Goal: Transaction & Acquisition: Purchase product/service

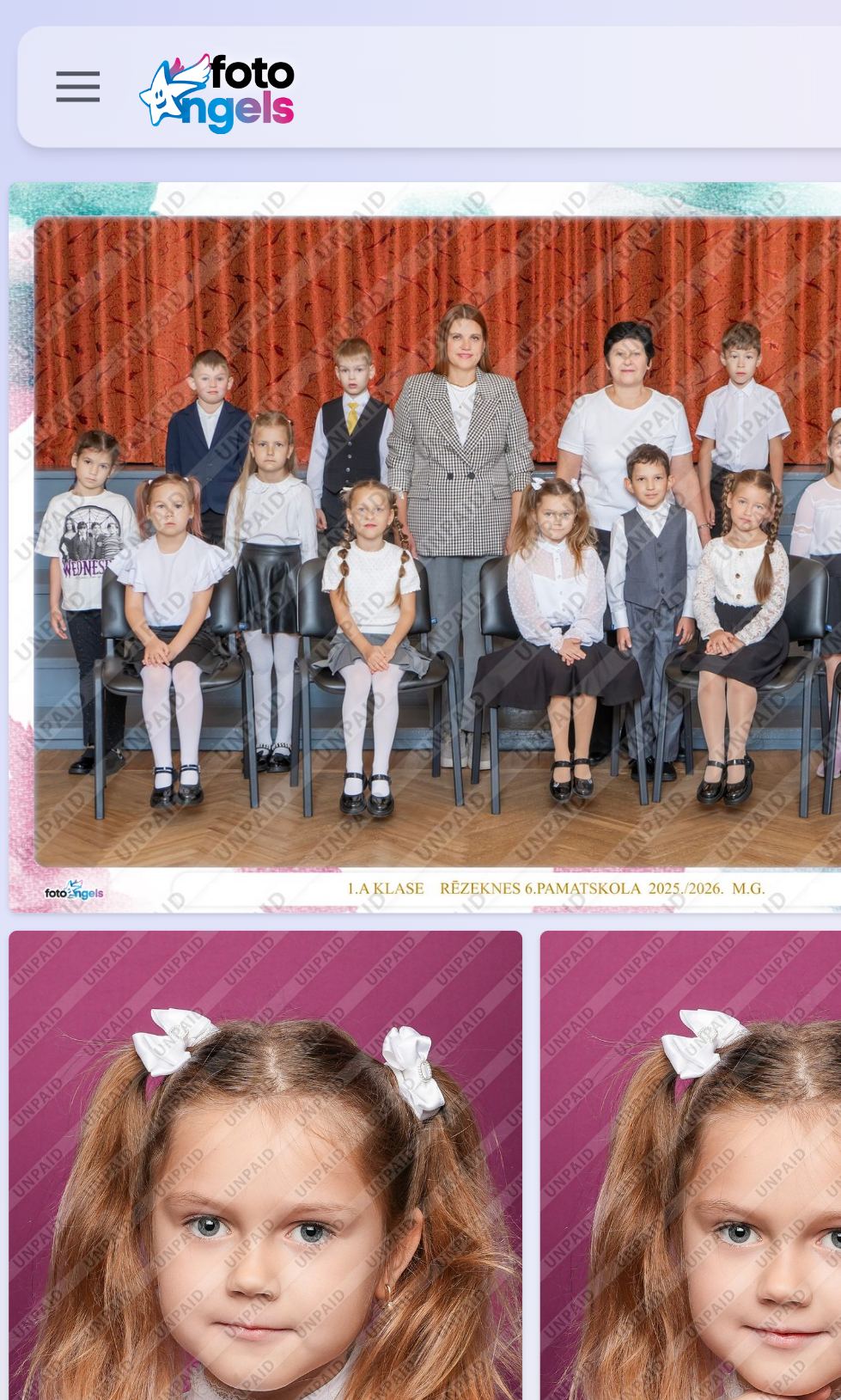
click at [251, 258] on img at bounding box center [221, 217] width 434 height 289
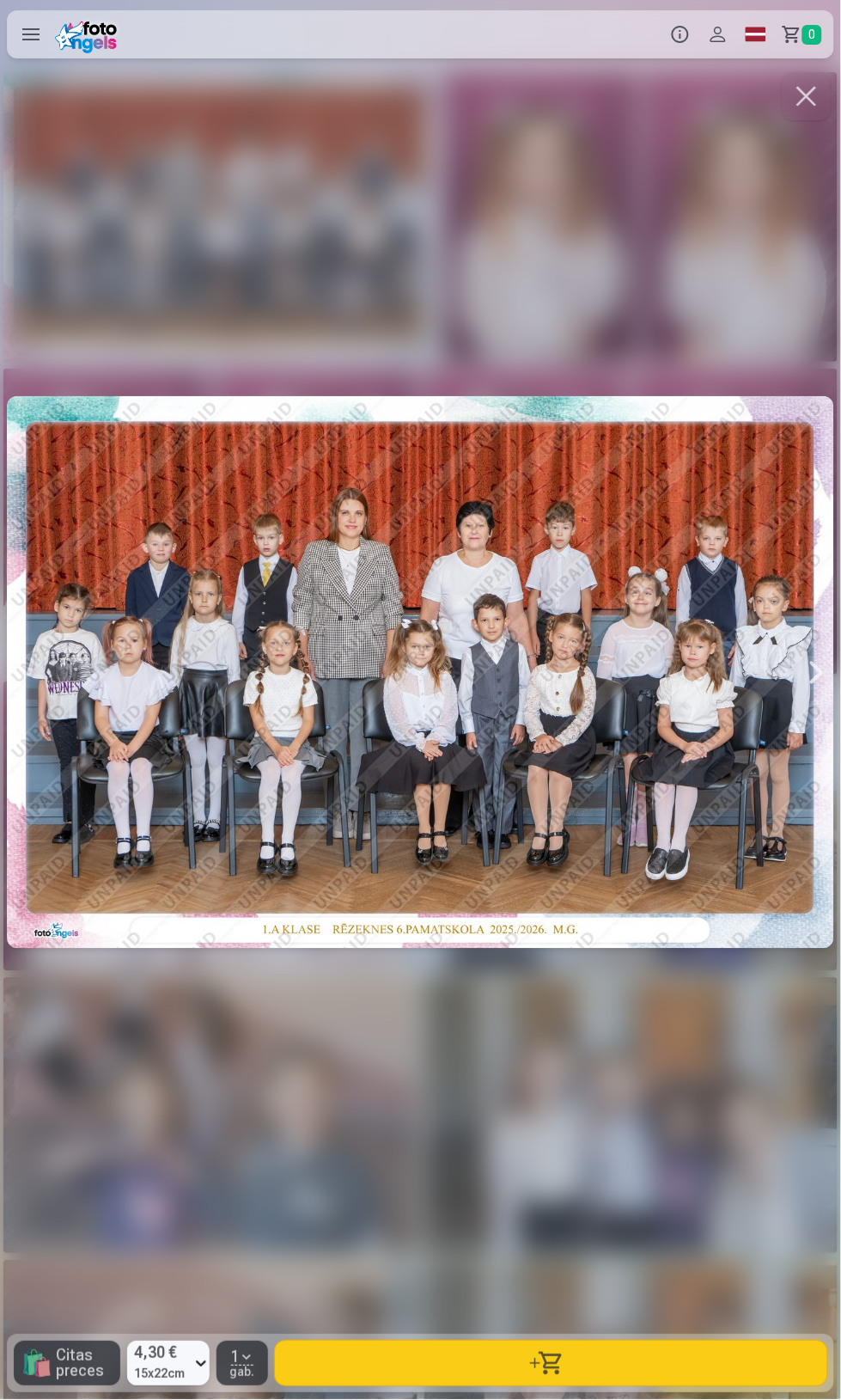
click at [694, 1361] on button "button" at bounding box center [551, 1363] width 553 height 45
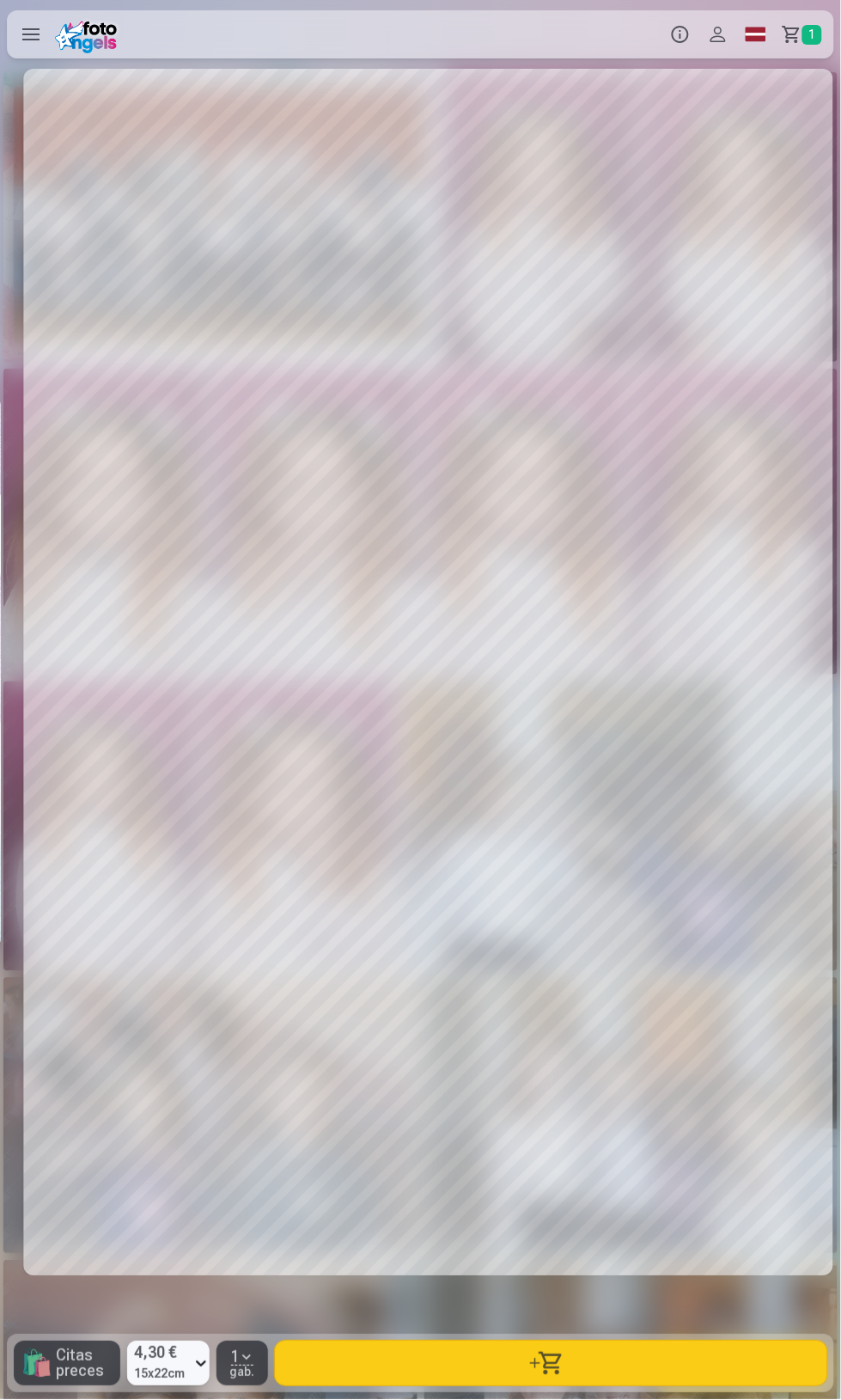
scroll to position [0, 842]
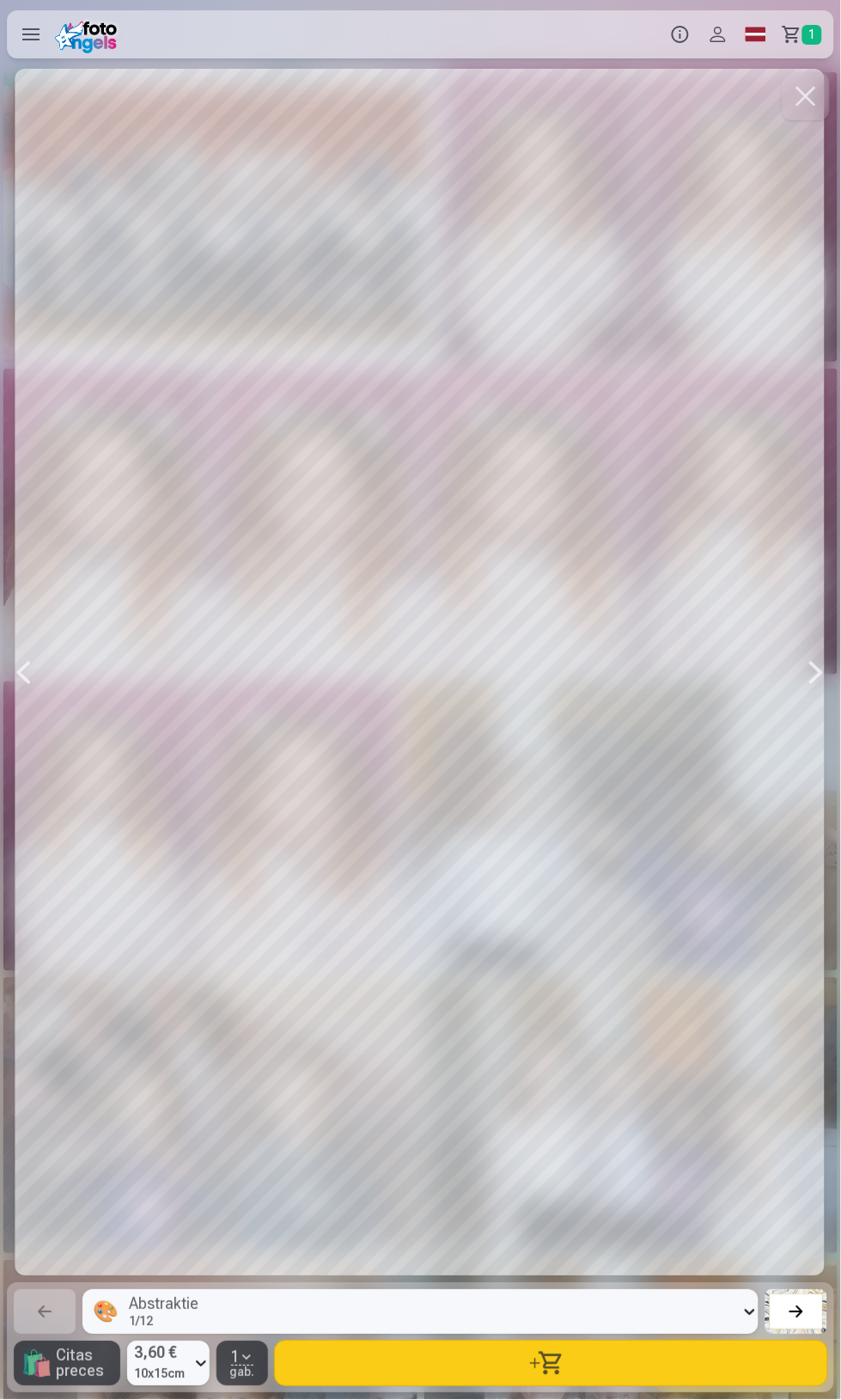
click at [735, 1372] on button "button" at bounding box center [551, 1363] width 553 height 45
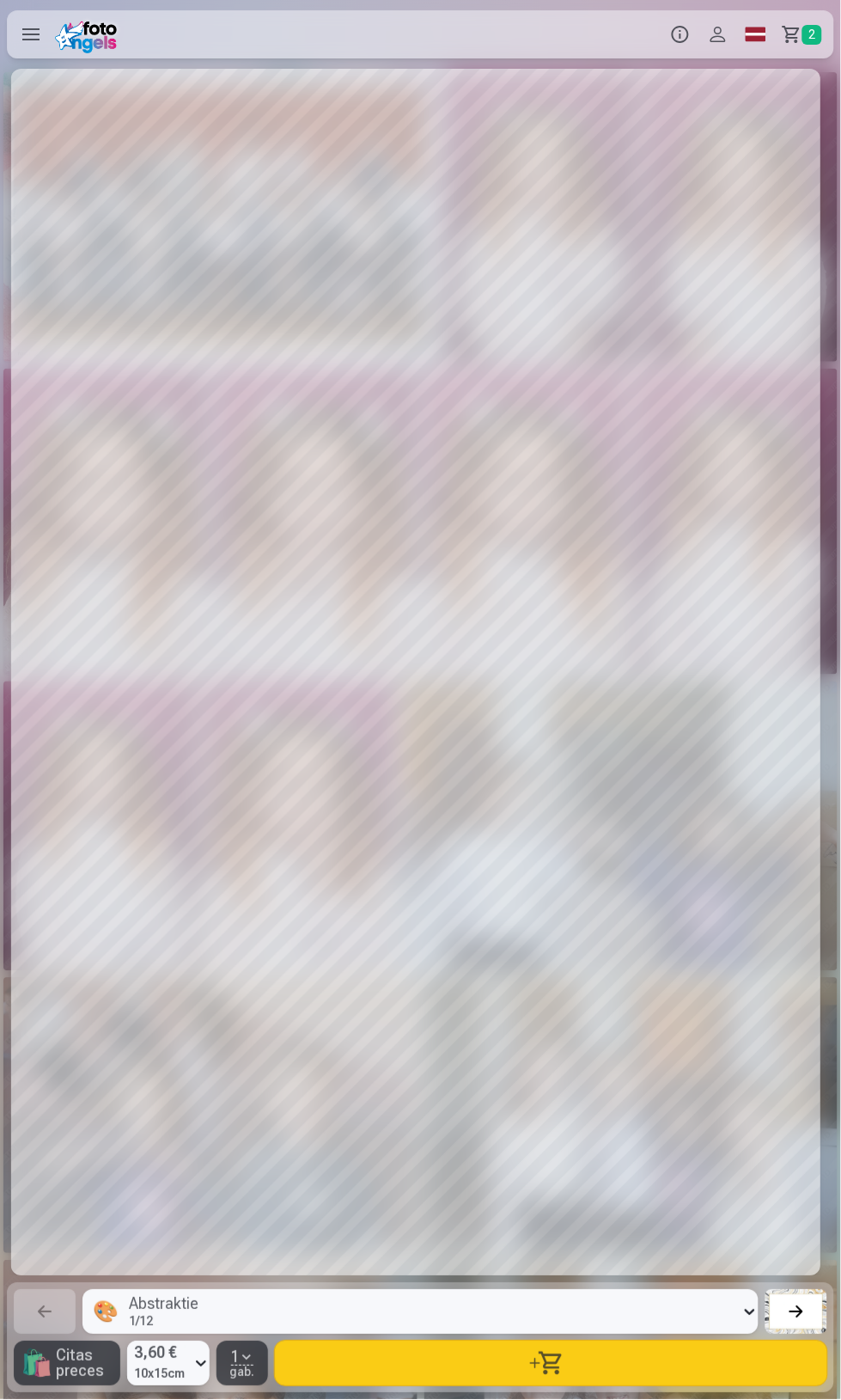
scroll to position [0, 5892]
click at [650, 1346] on button "button" at bounding box center [551, 1363] width 553 height 45
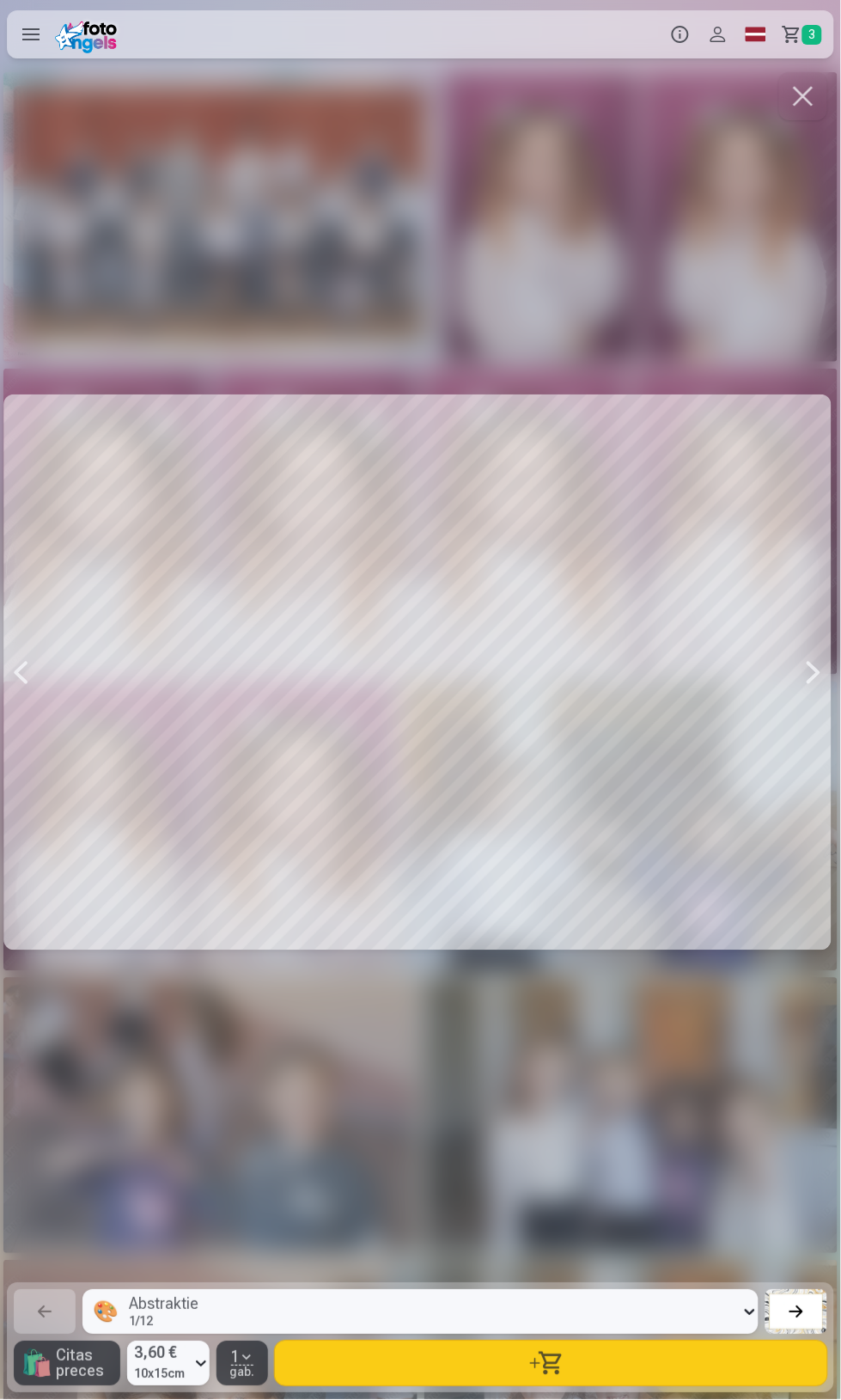
scroll to position [0, 7576]
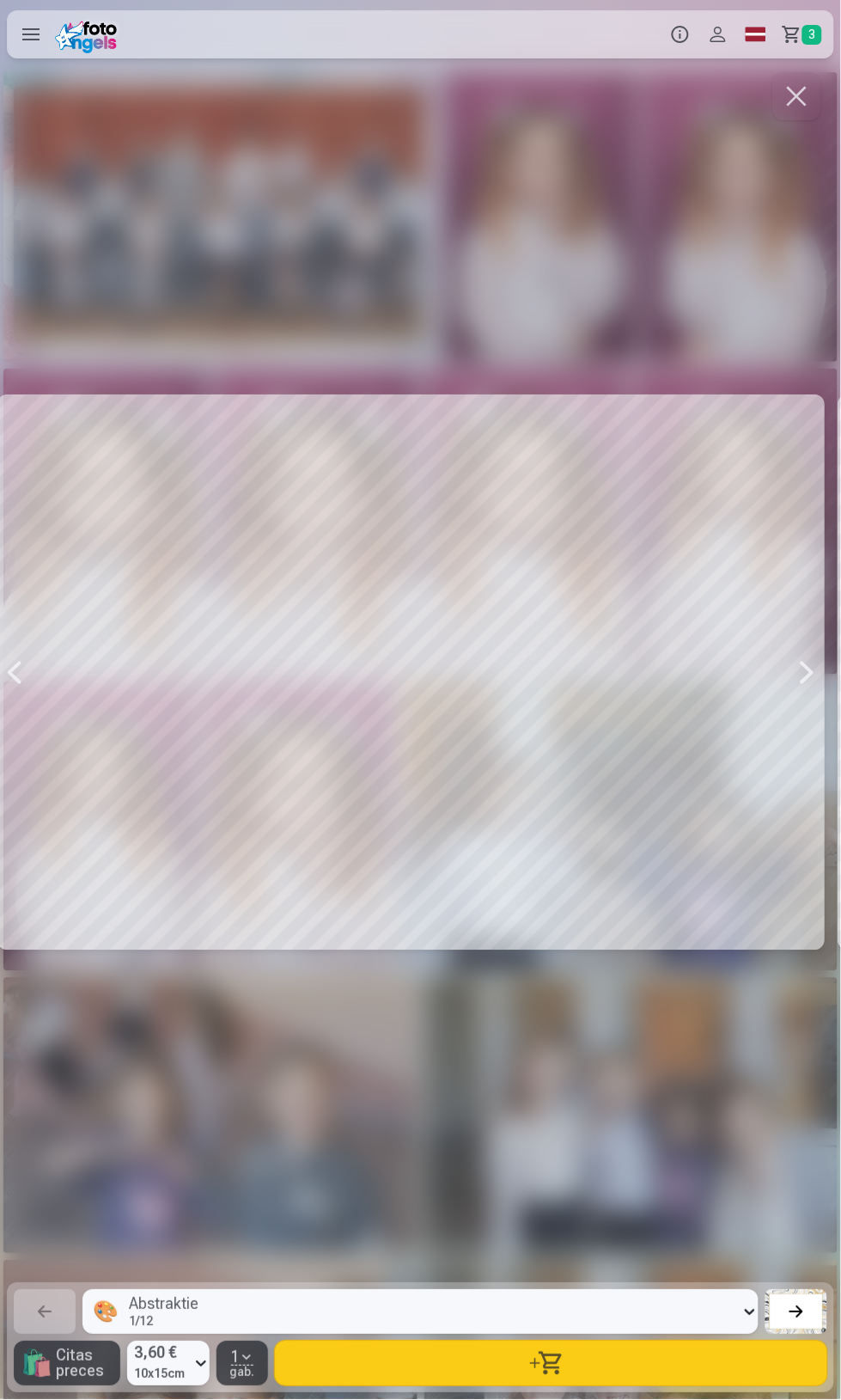
click at [736, 1367] on button "button" at bounding box center [551, 1363] width 553 height 45
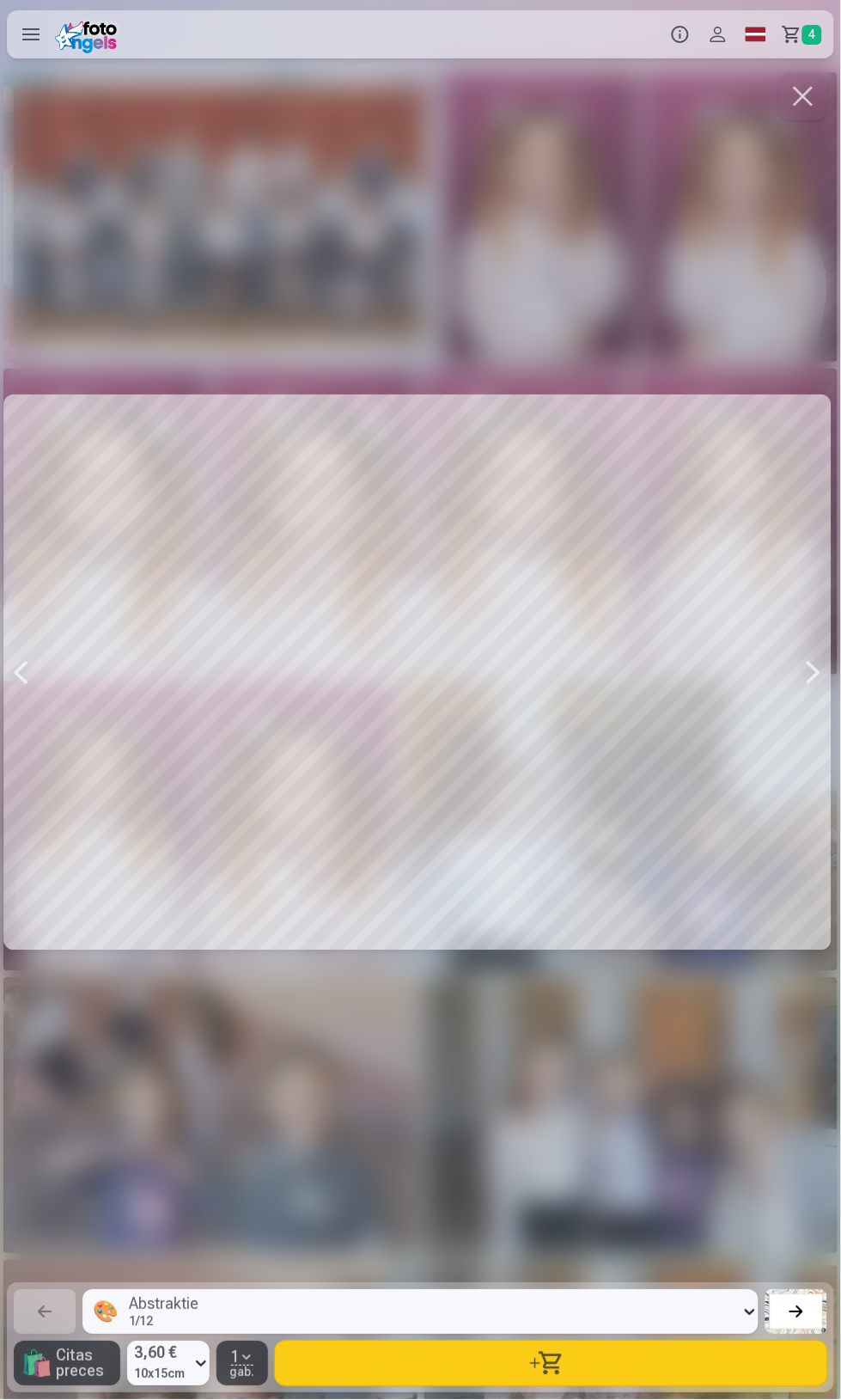
scroll to position [0, 10944]
click at [709, 1370] on button "button" at bounding box center [551, 1363] width 553 height 45
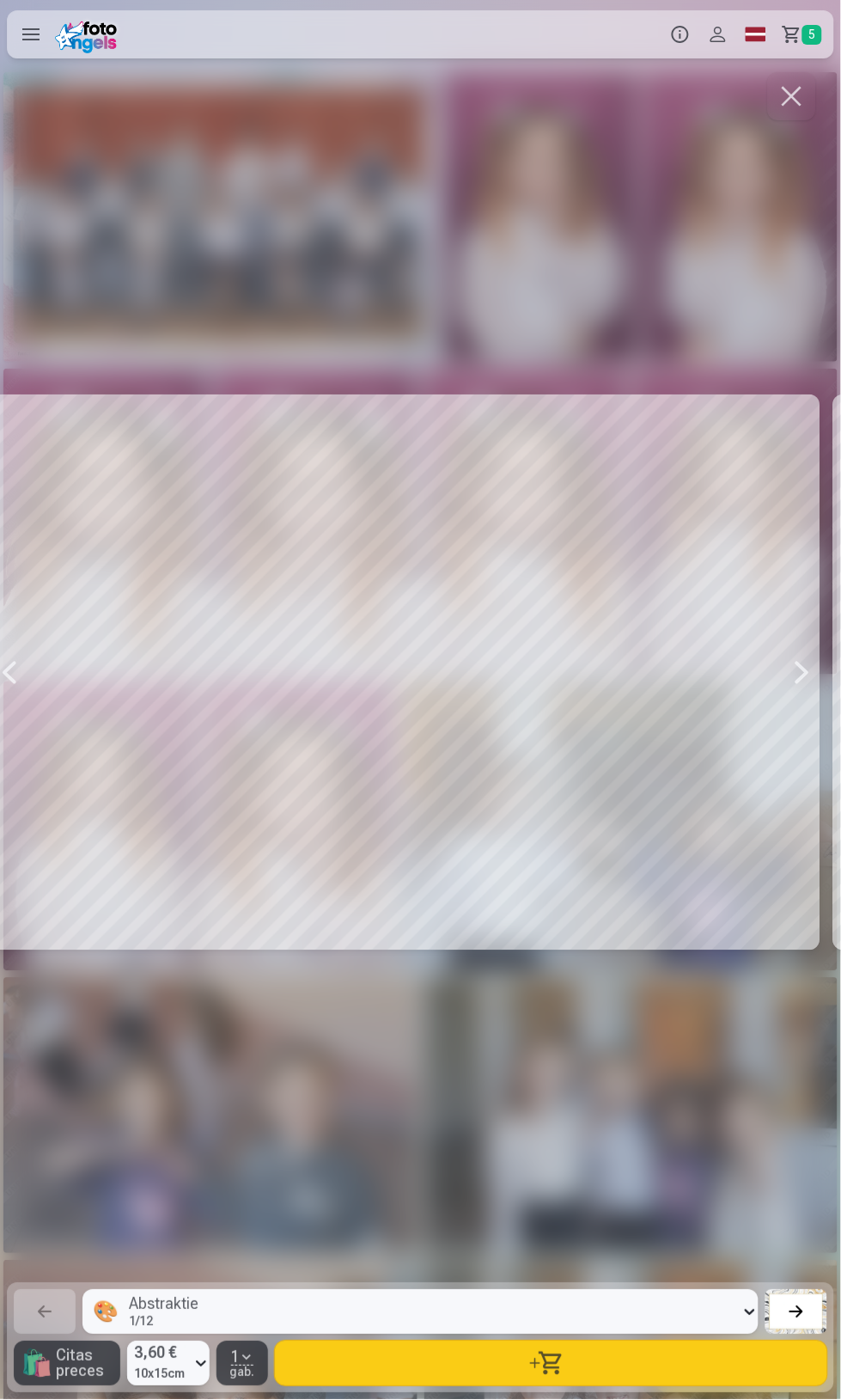
click at [670, 1379] on button "button" at bounding box center [551, 1363] width 553 height 45
click at [698, 905] on div at bounding box center [402, 672] width 827 height 1207
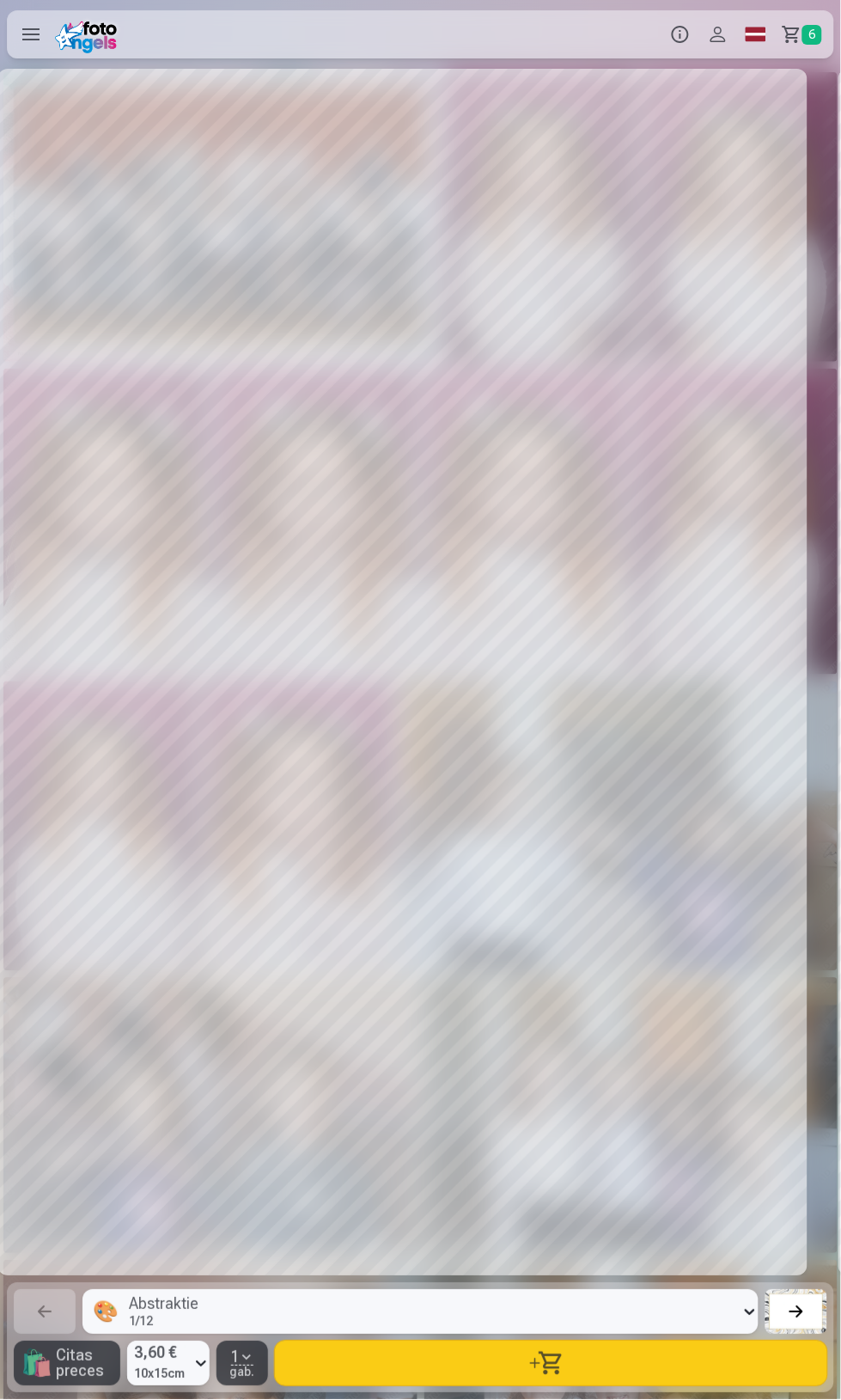
scroll to position [0, 18518]
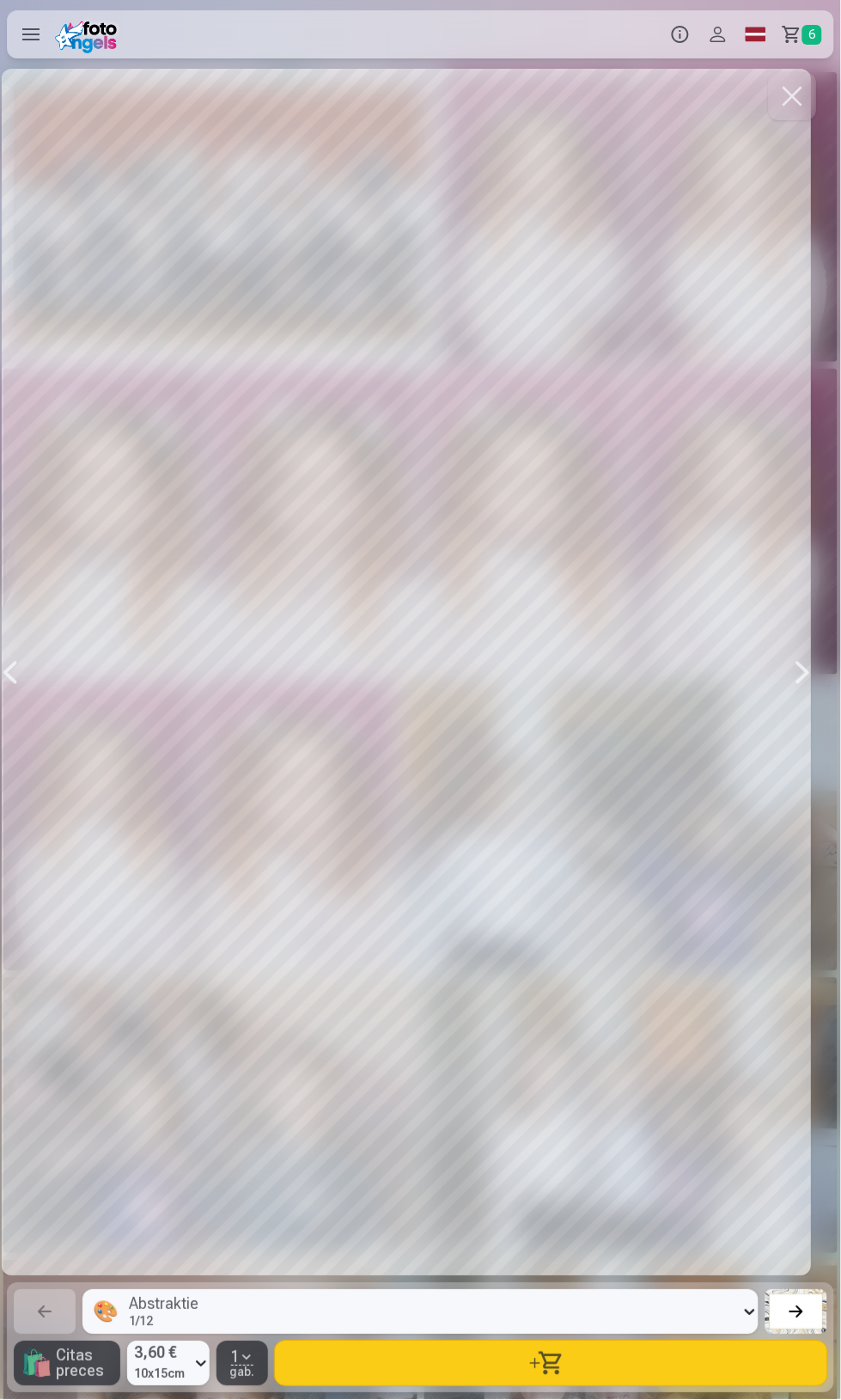
scroll to position [0, 20202]
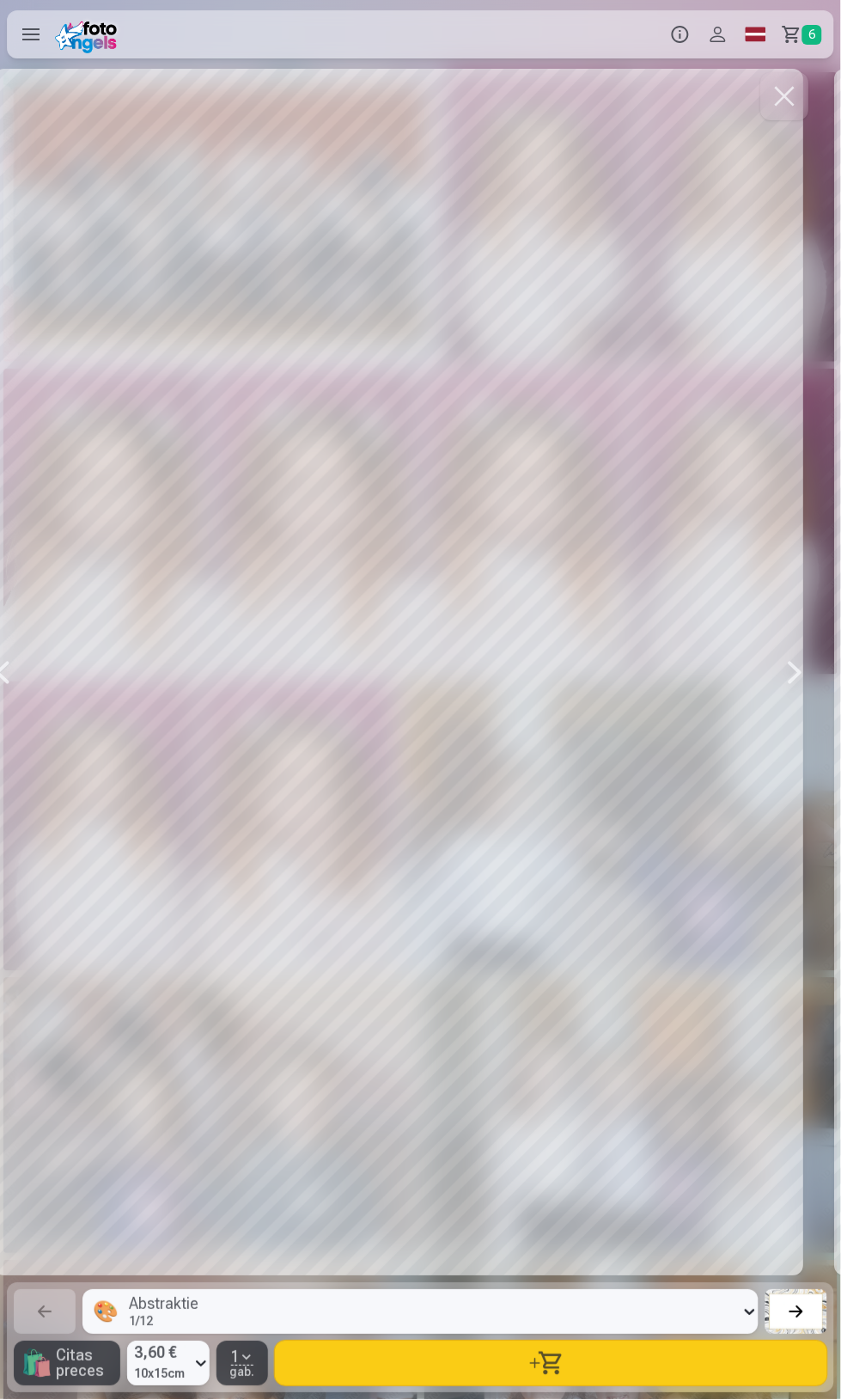
click at [674, 1363] on button "button" at bounding box center [551, 1363] width 553 height 45
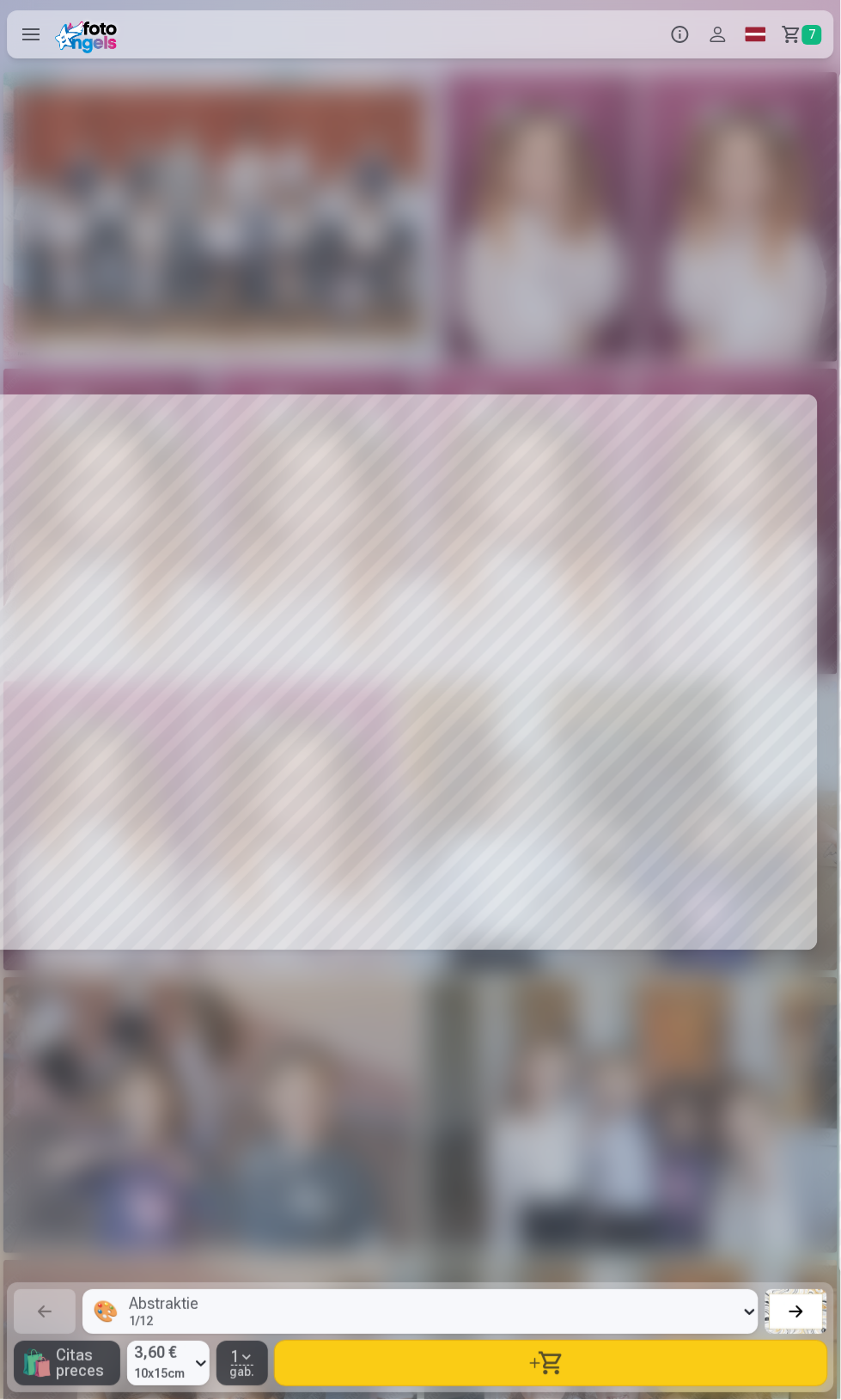
scroll to position [0, 21886]
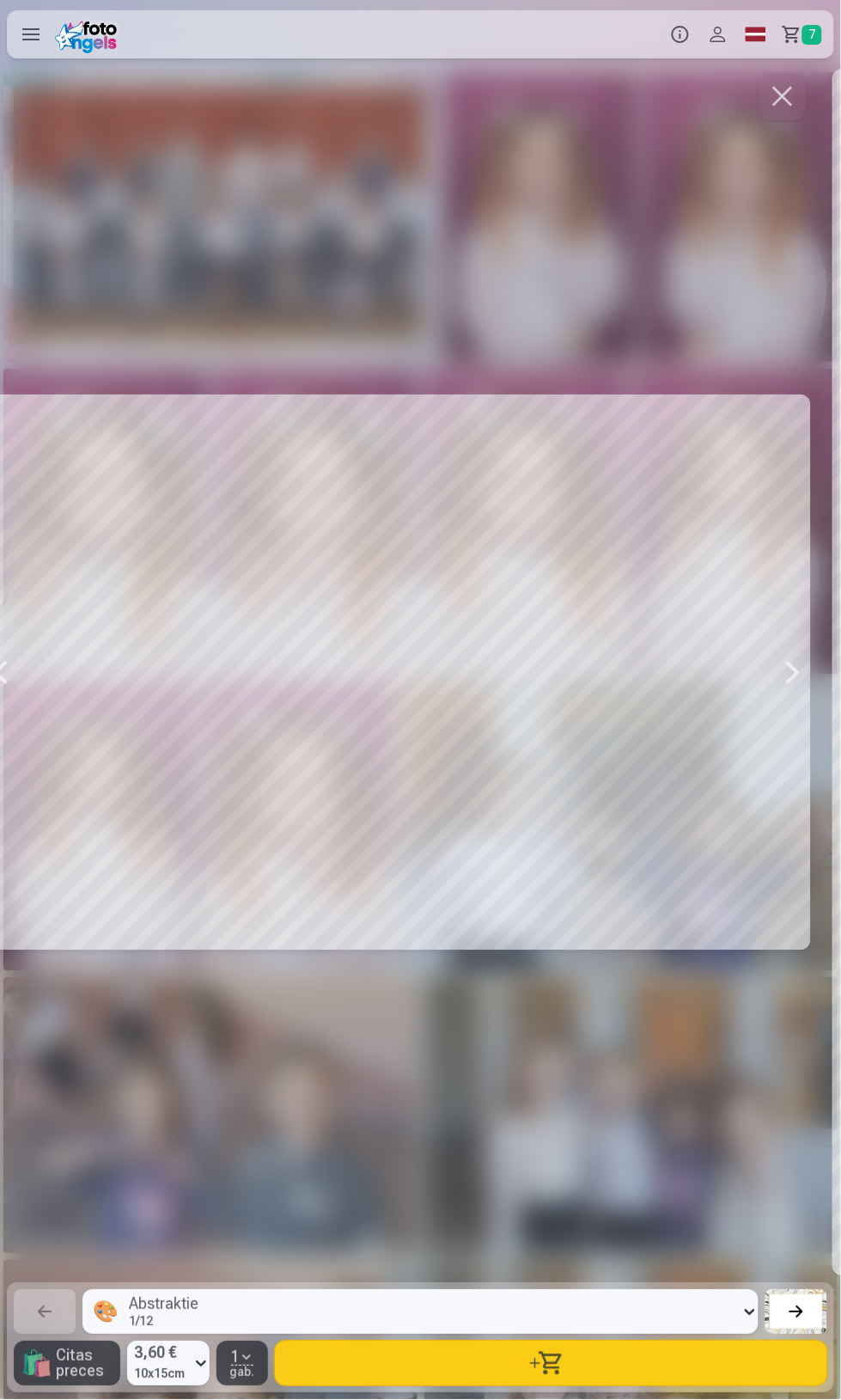
click at [700, 1364] on button "button" at bounding box center [551, 1363] width 553 height 45
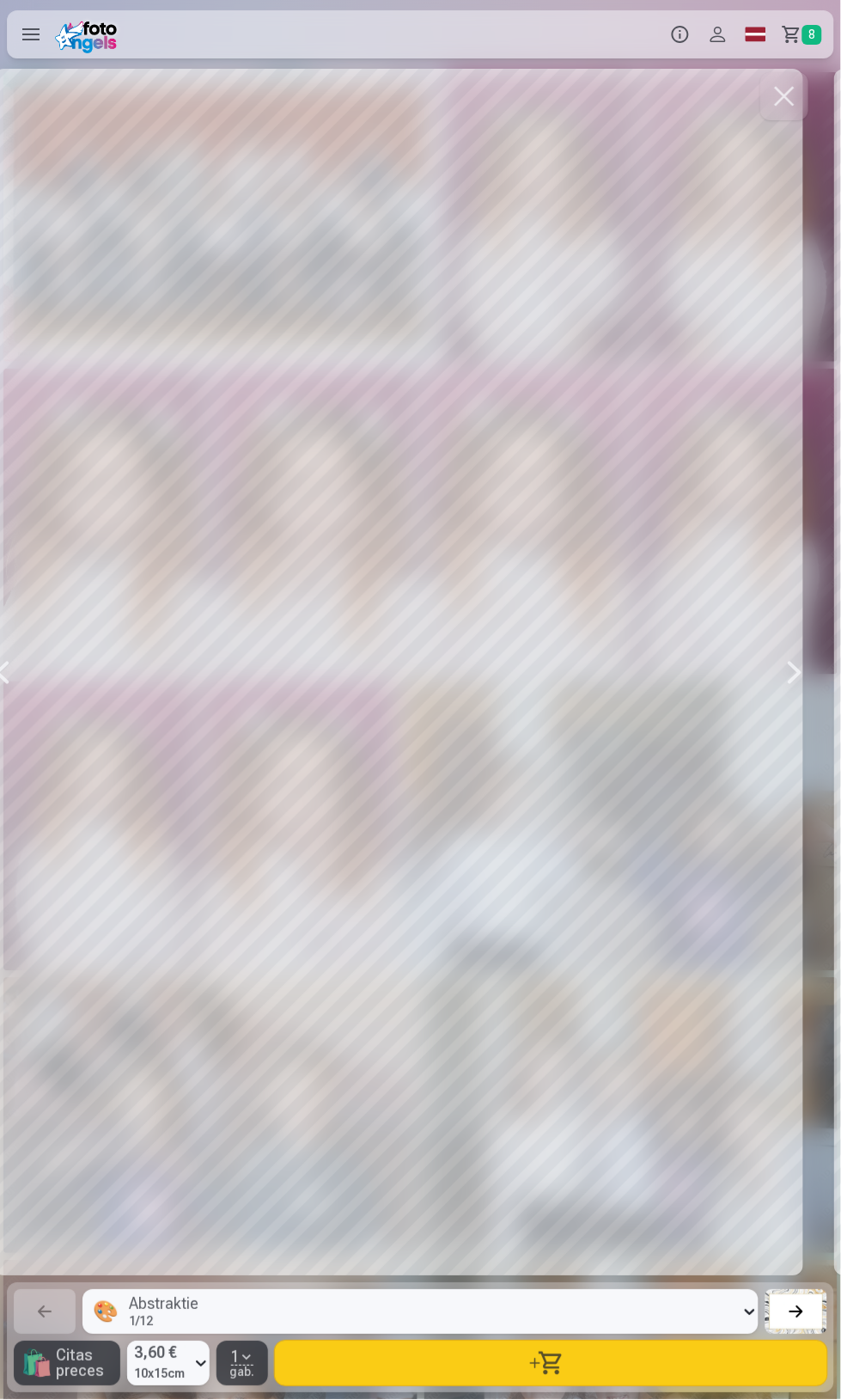
scroll to position [0, 22728]
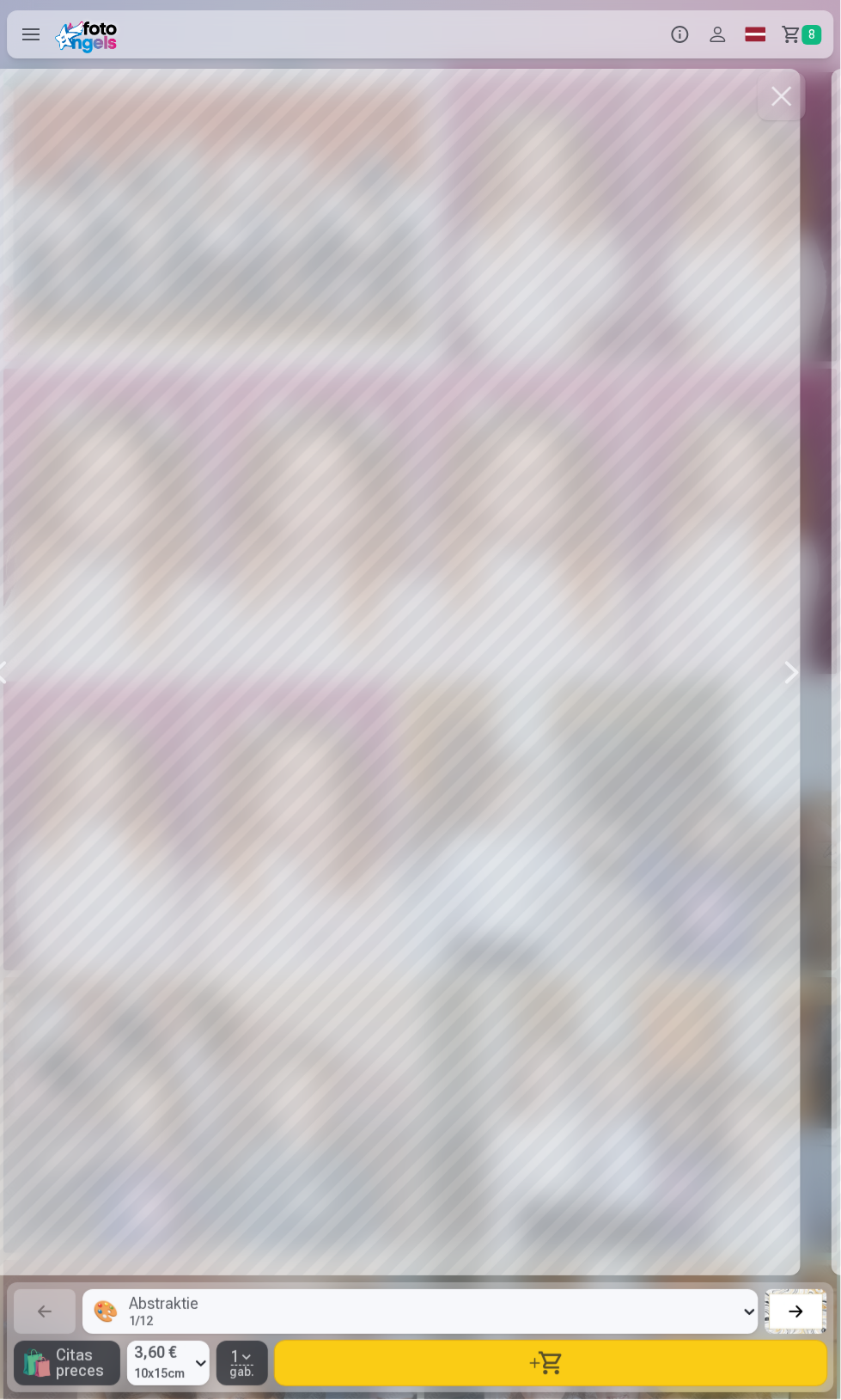
click at [635, 1348] on button "button" at bounding box center [551, 1363] width 553 height 45
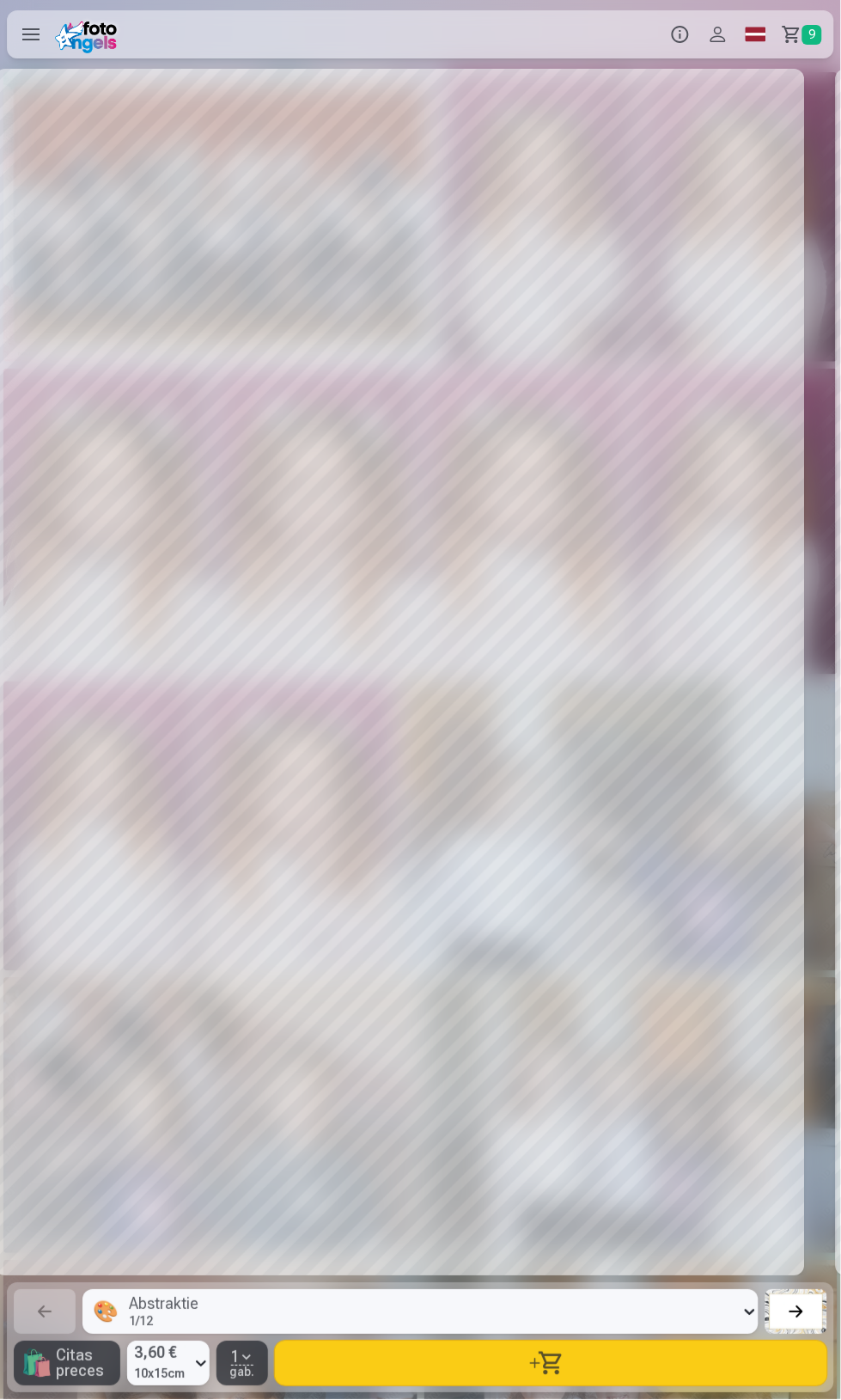
scroll to position [0, 24411]
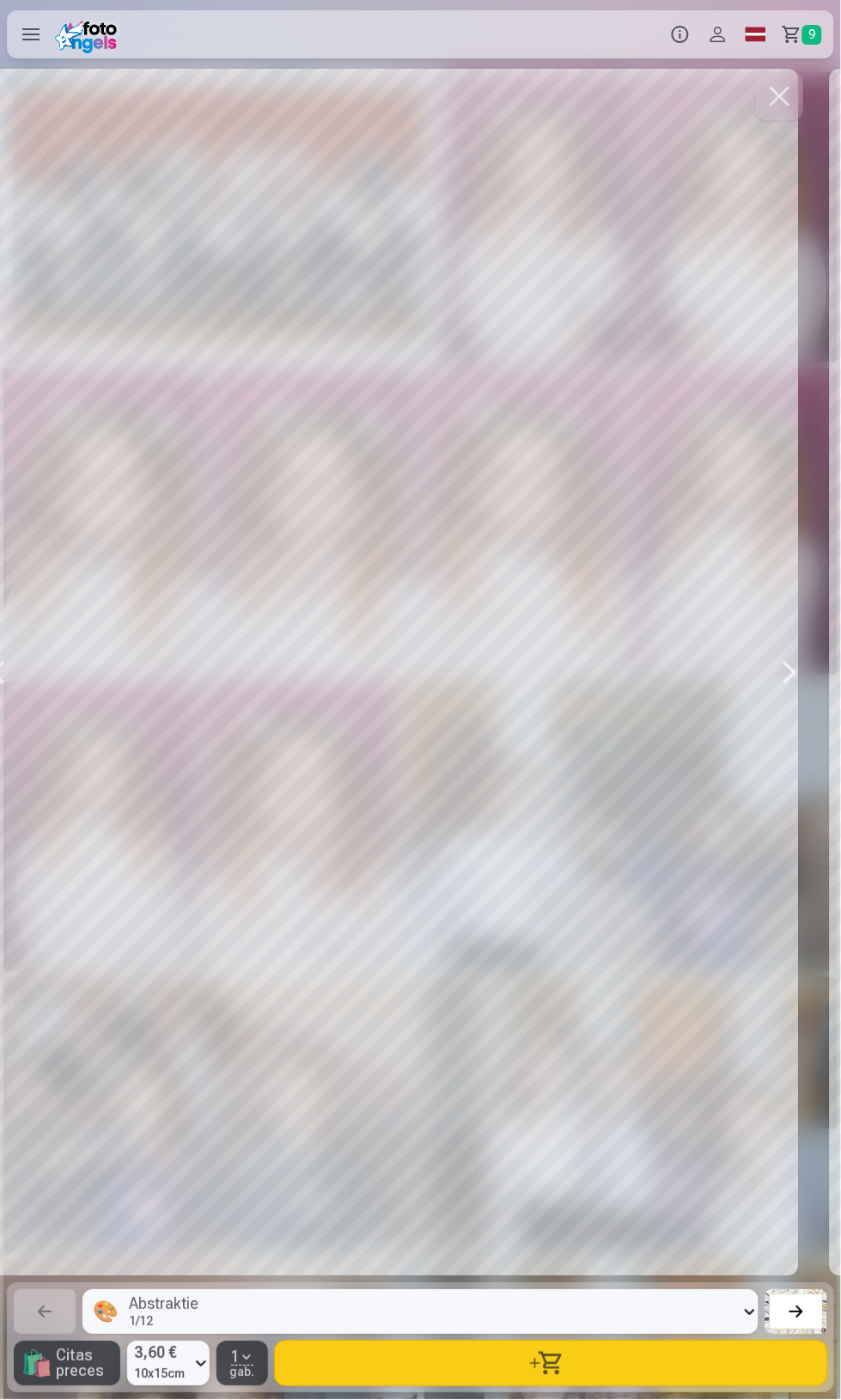
click at [739, 1373] on button "button" at bounding box center [551, 1363] width 553 height 45
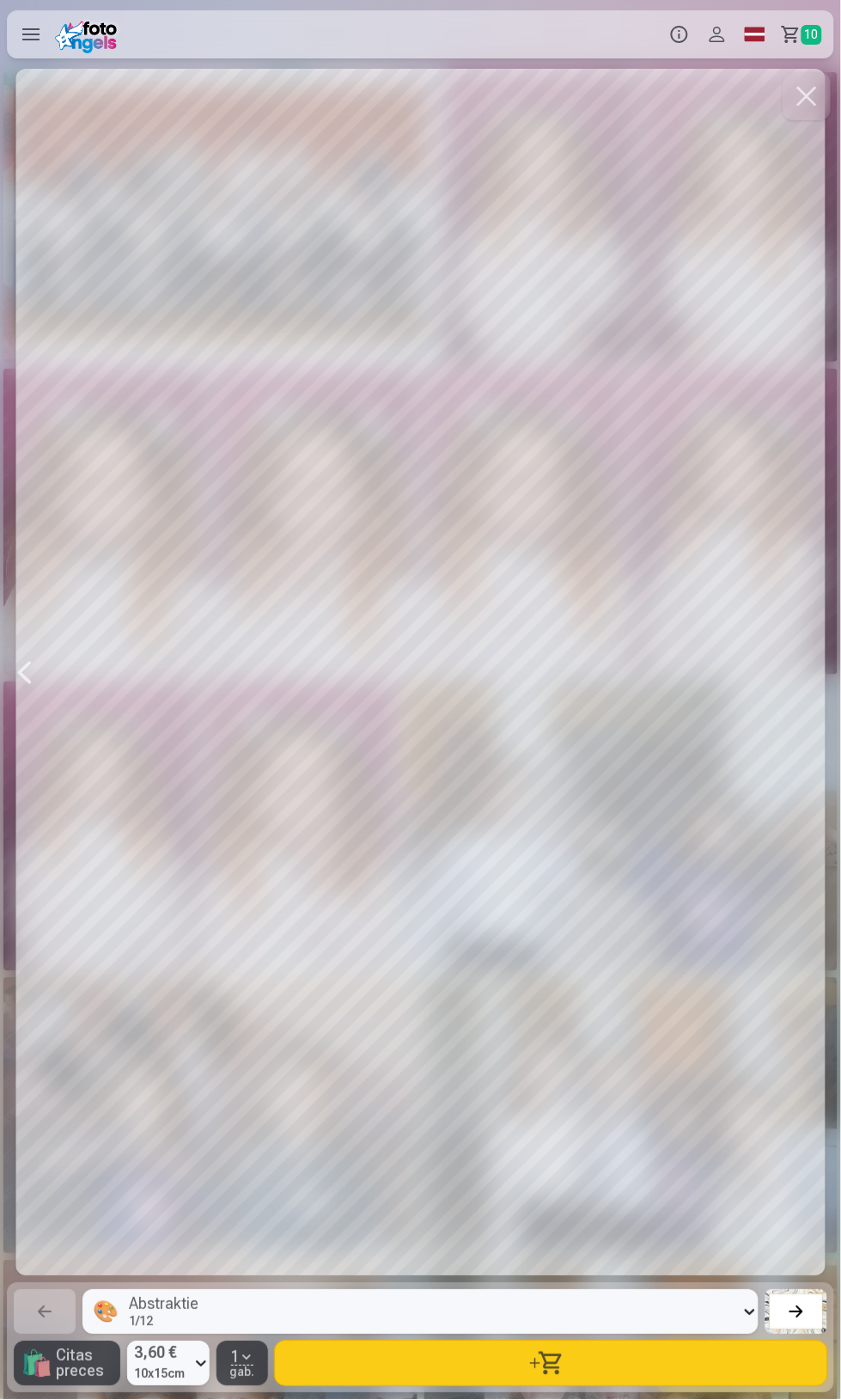
scroll to position [0, 26095]
click at [744, 1362] on button "button" at bounding box center [551, 1363] width 553 height 45
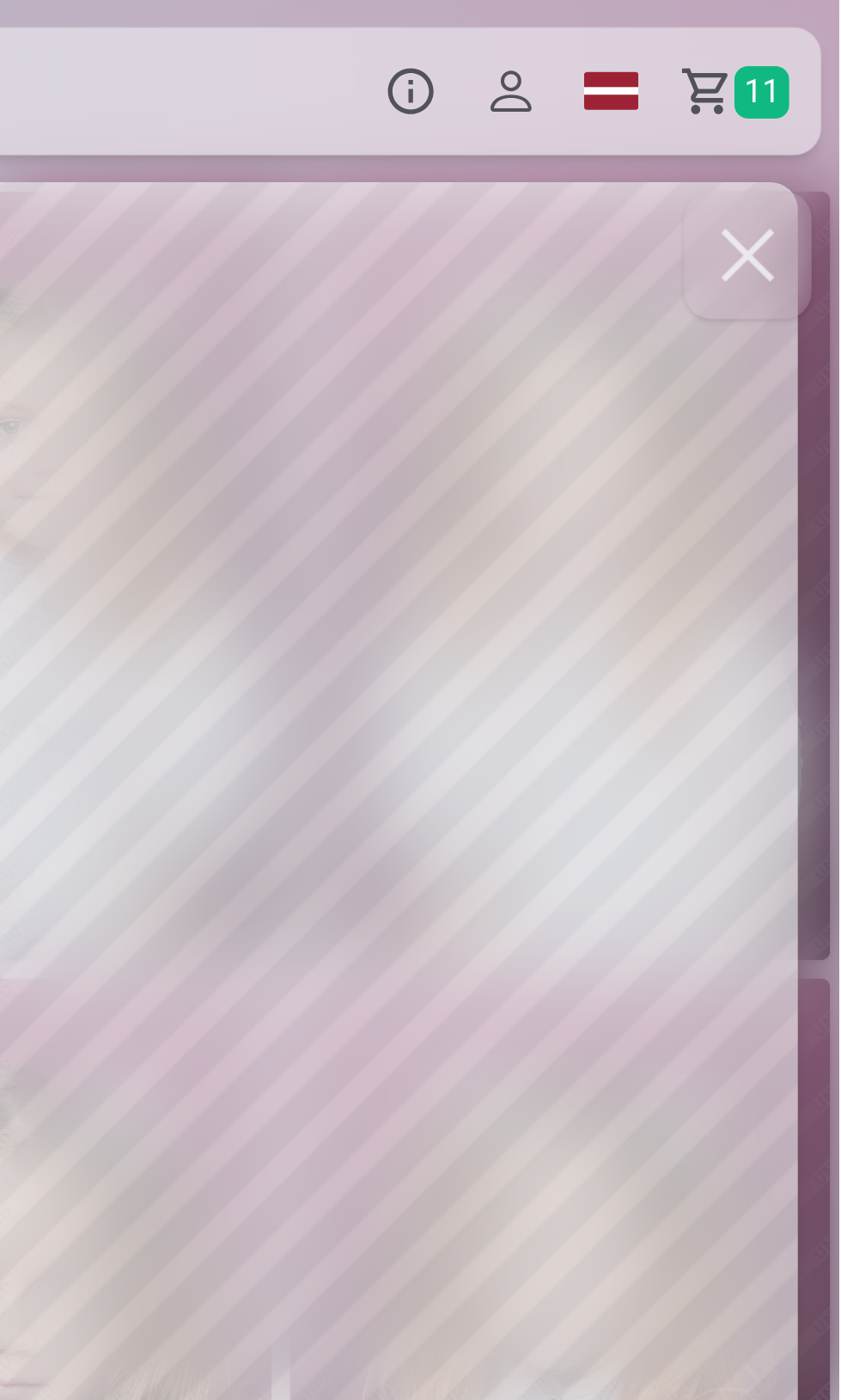
click at [807, 42] on span "11" at bounding box center [811, 35] width 20 height 19
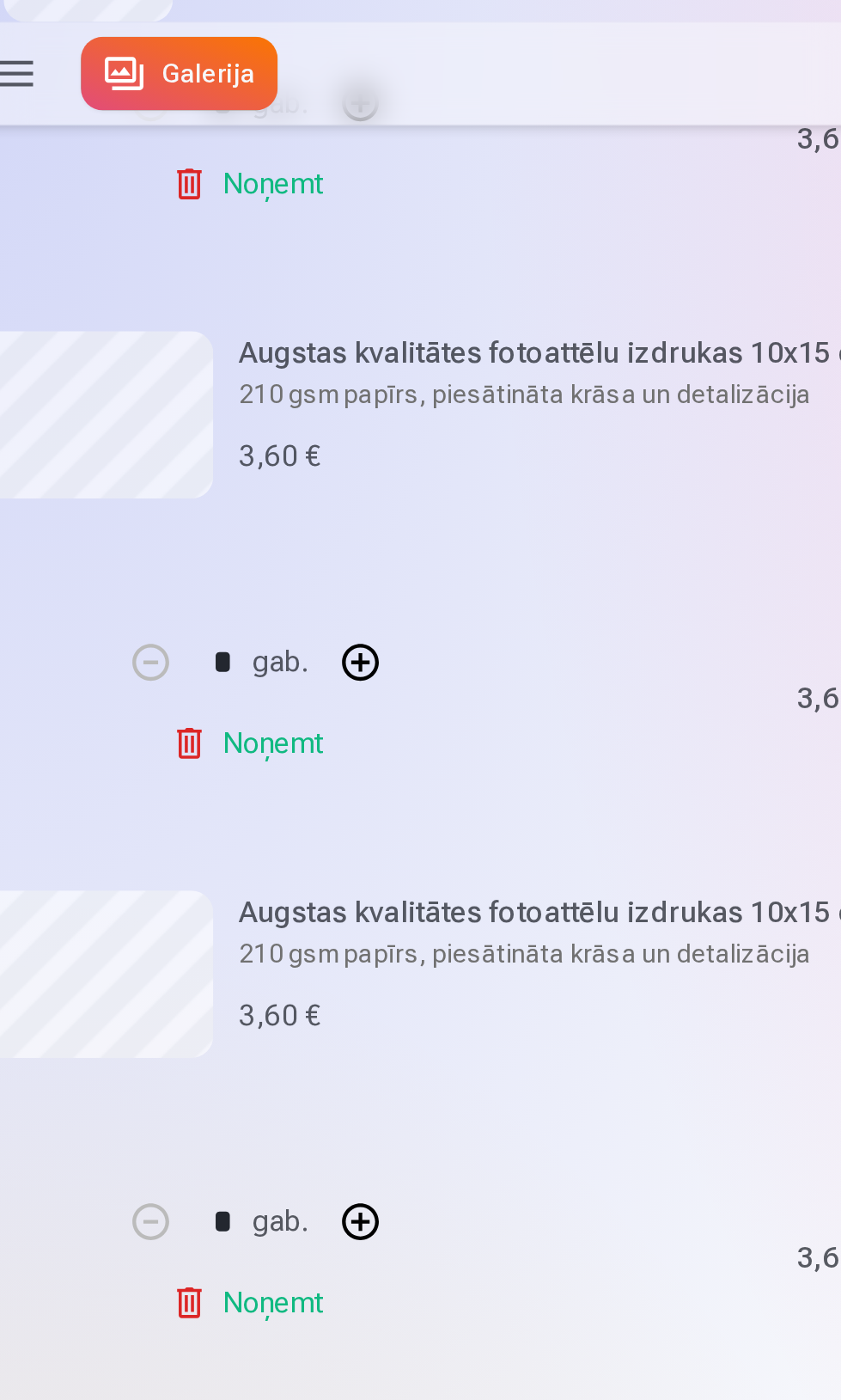
scroll to position [906, 0]
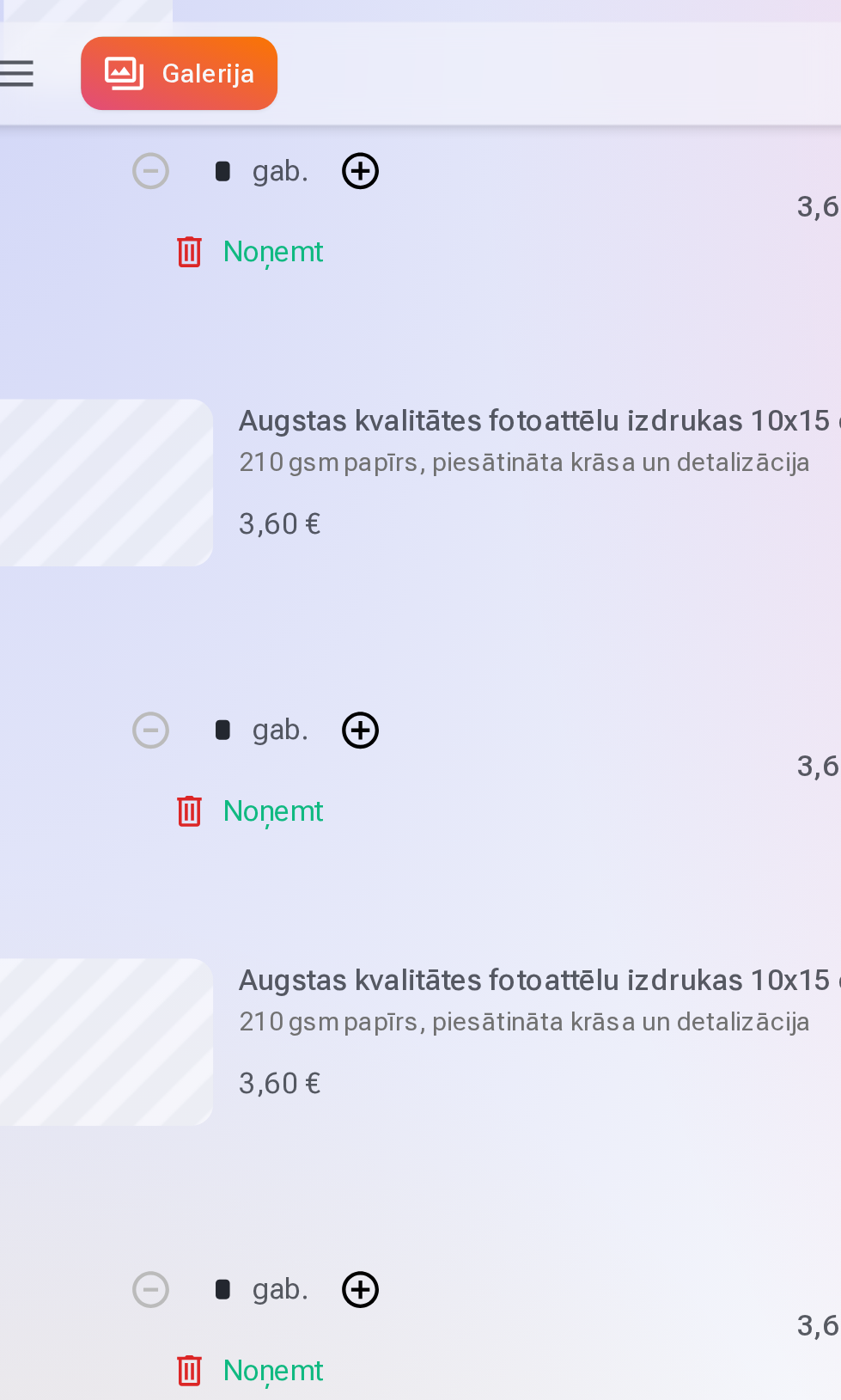
click at [135, 381] on link "Noņemt" at bounding box center [142, 379] width 78 height 34
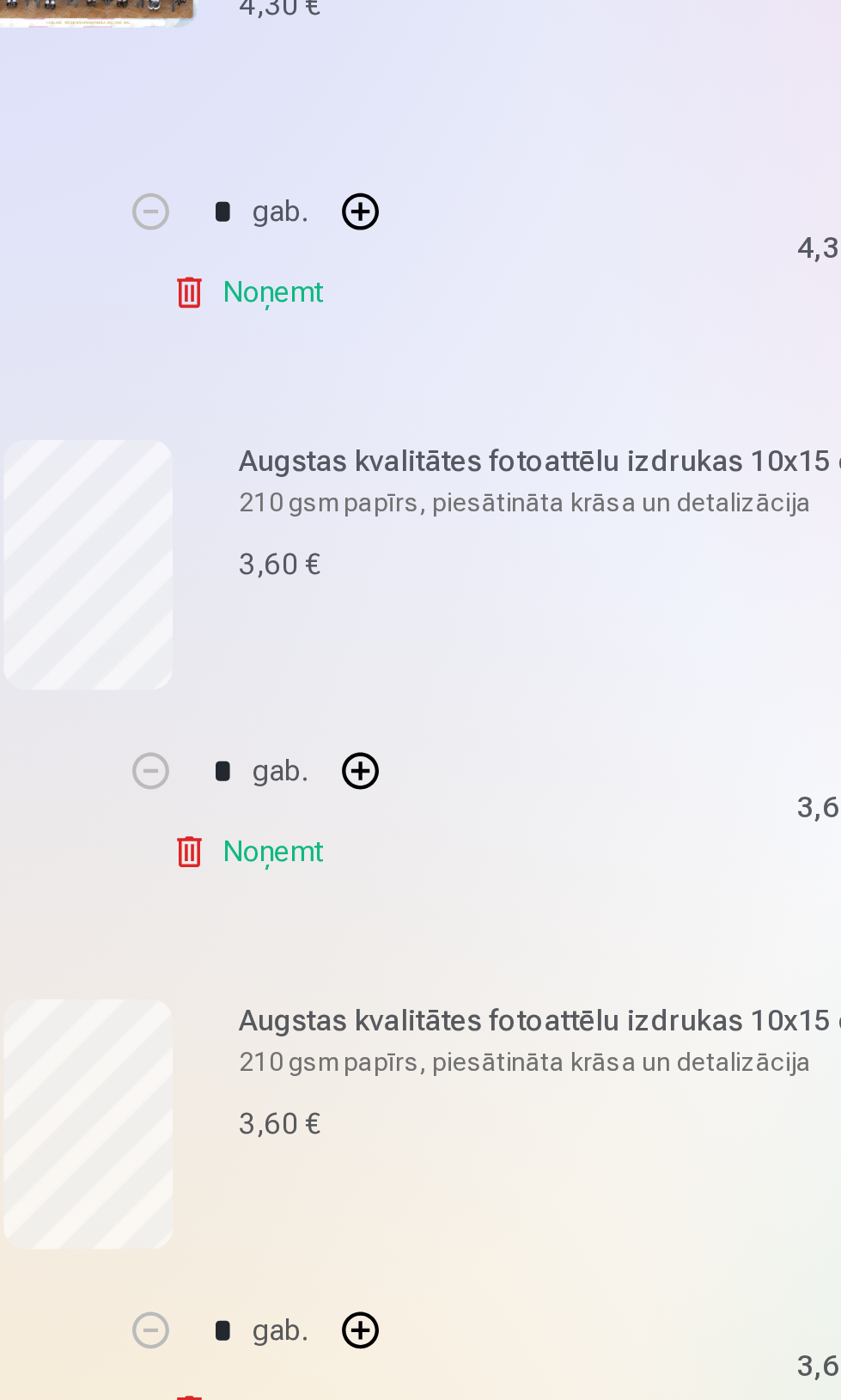
scroll to position [65, 0]
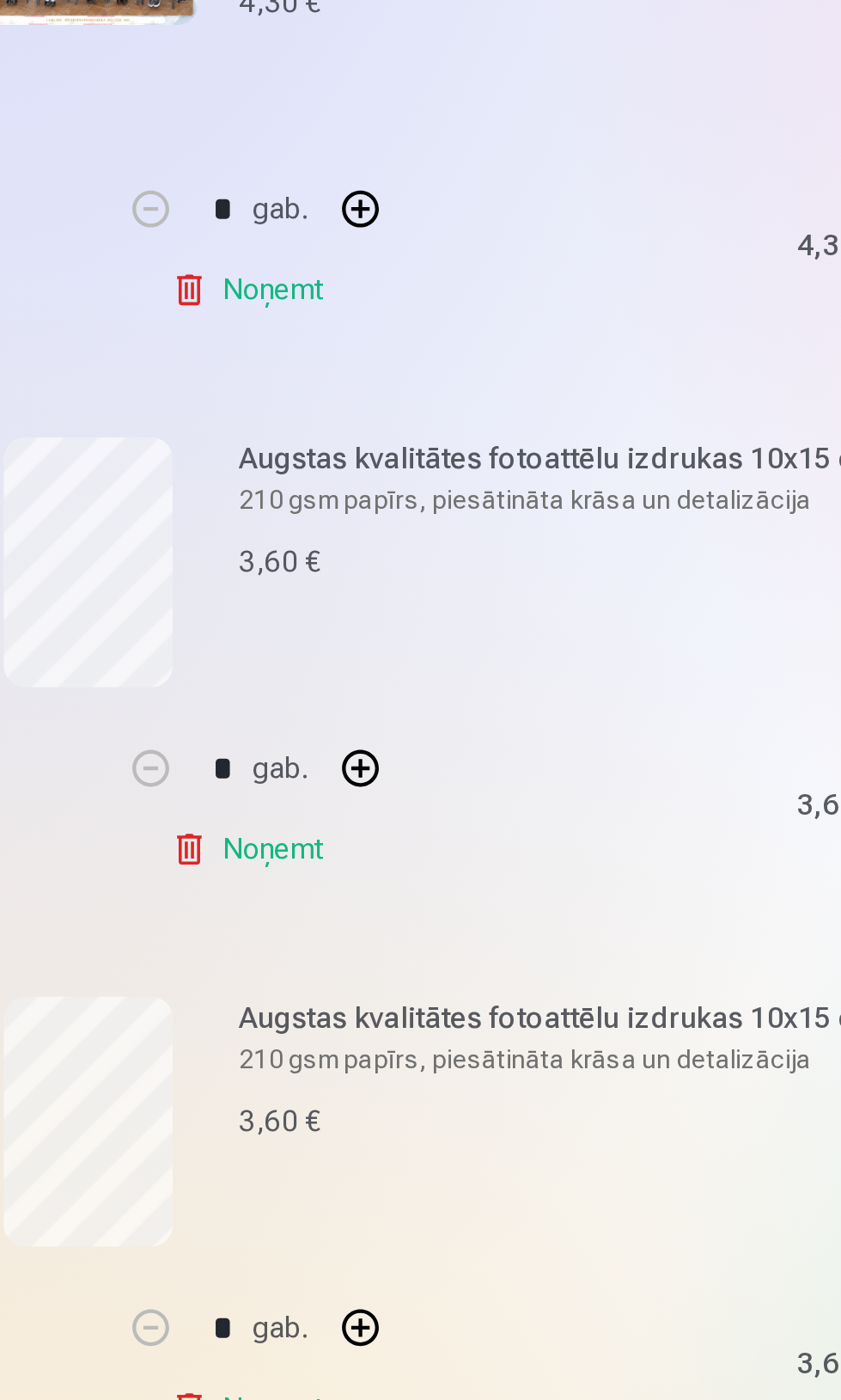
click at [159, 702] on link "Noņemt" at bounding box center [142, 698] width 78 height 34
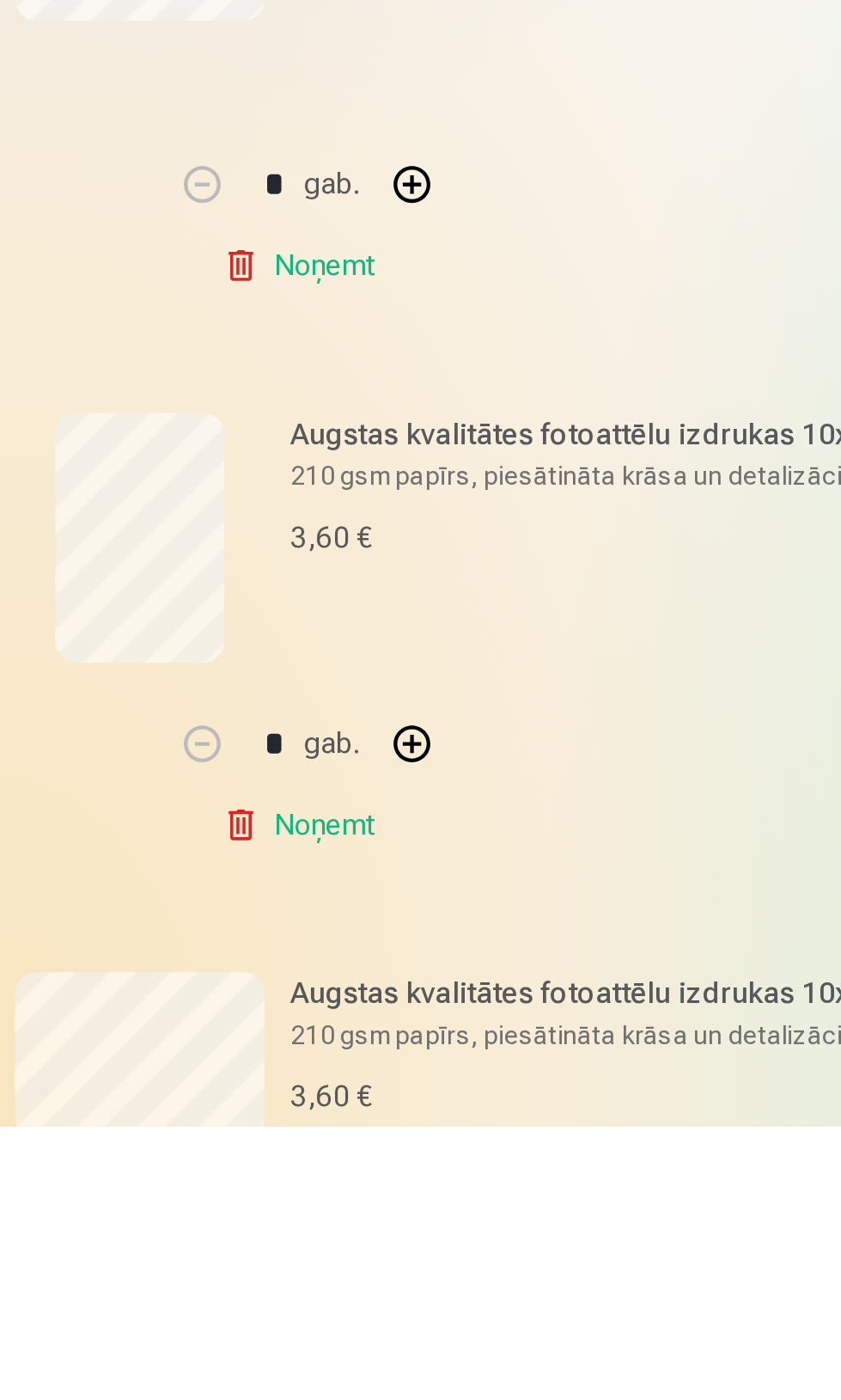
scroll to position [320, 0]
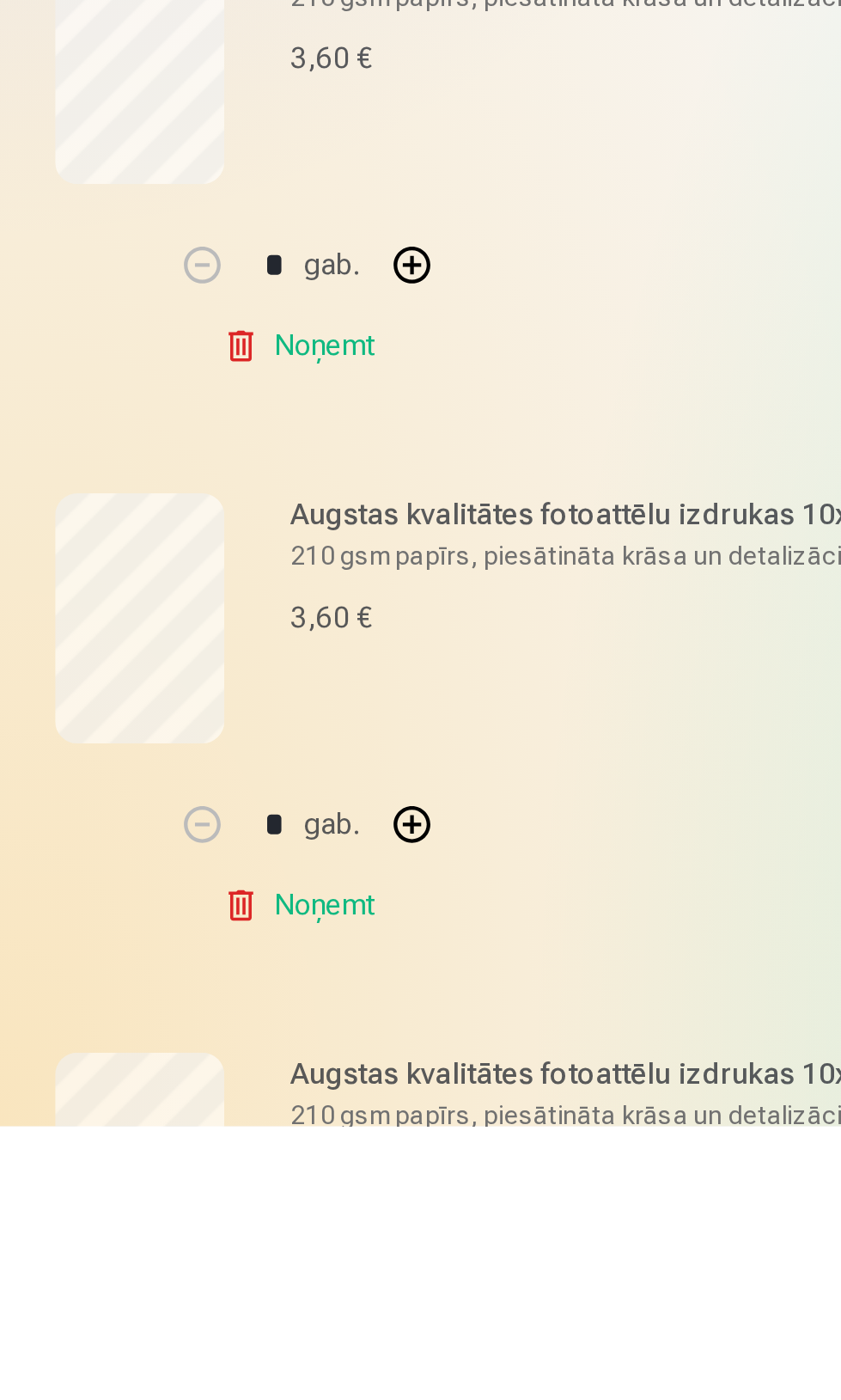
scroll to position [783, 0]
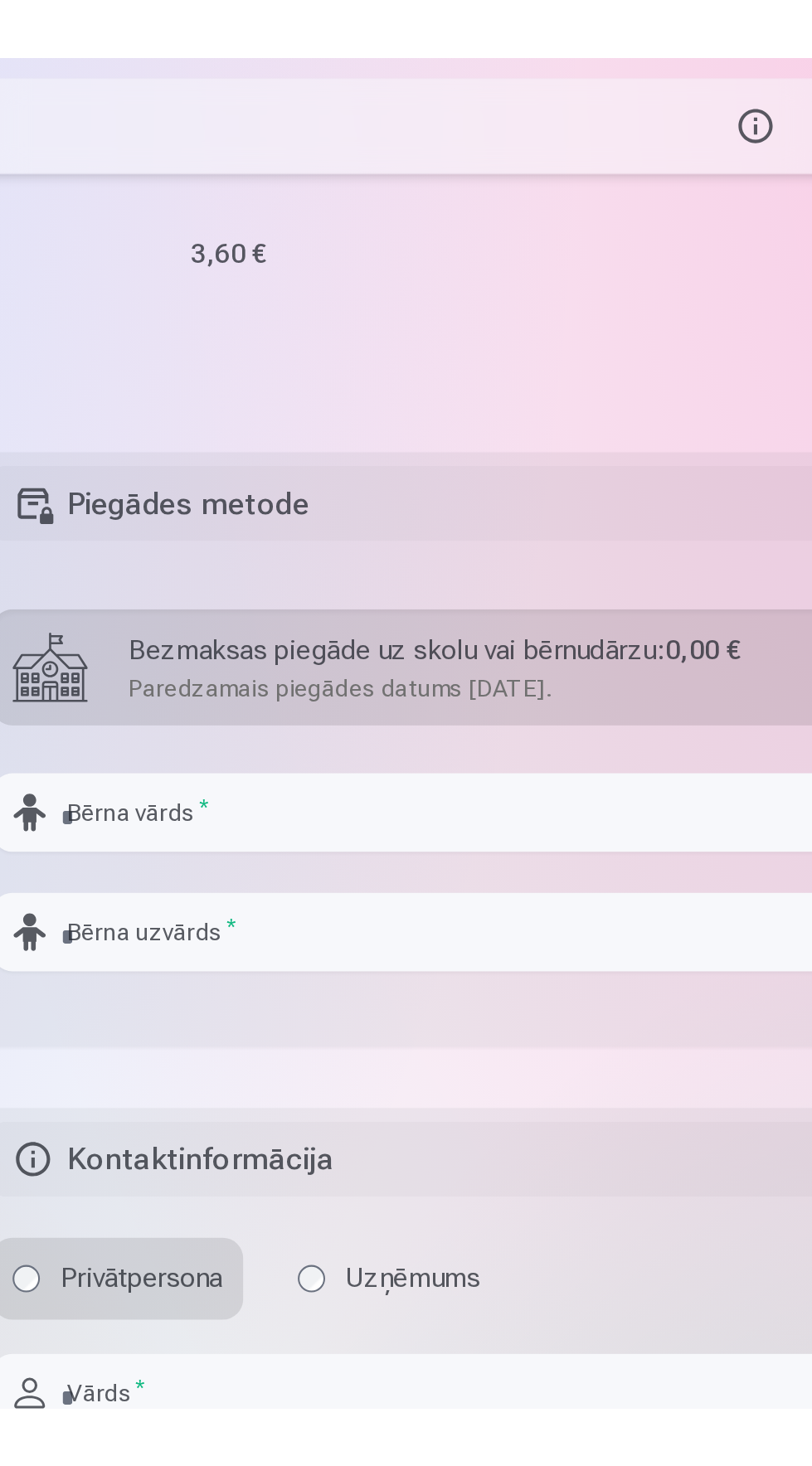
scroll to position [1645, 0]
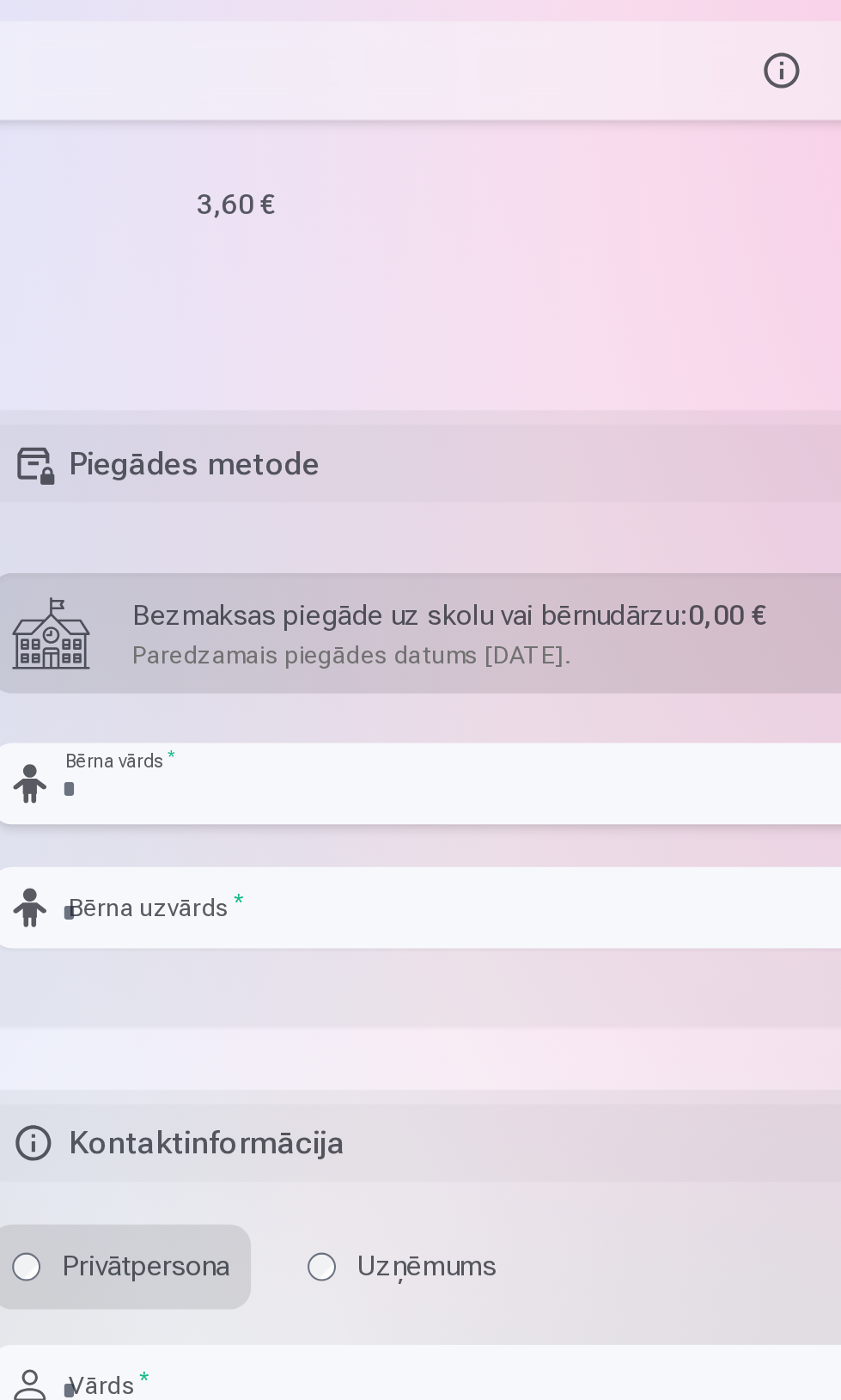
click at [556, 388] on input "text" at bounding box center [561, 380] width 530 height 40
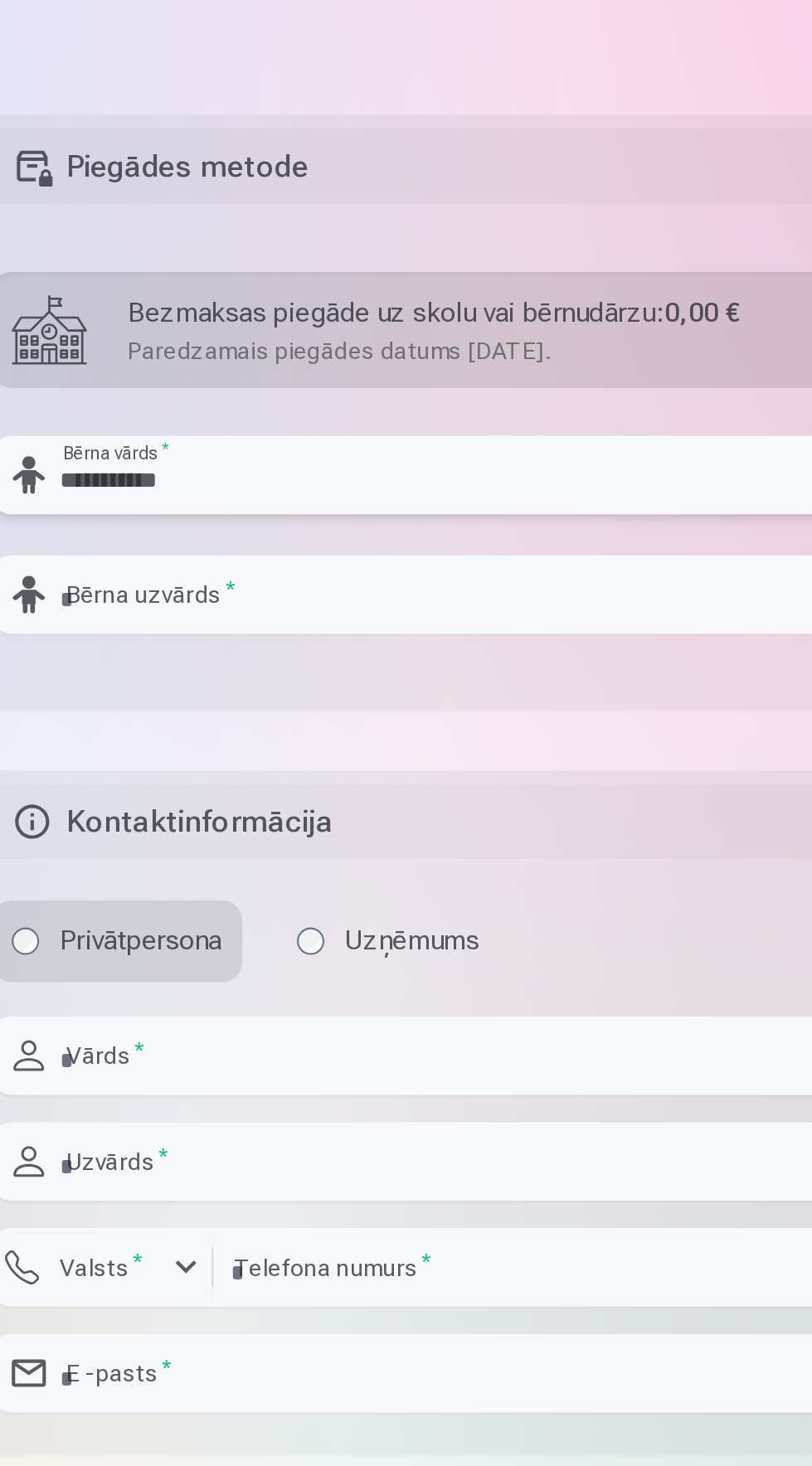
type input "**********"
click at [534, 434] on input "text" at bounding box center [542, 425] width 512 height 38
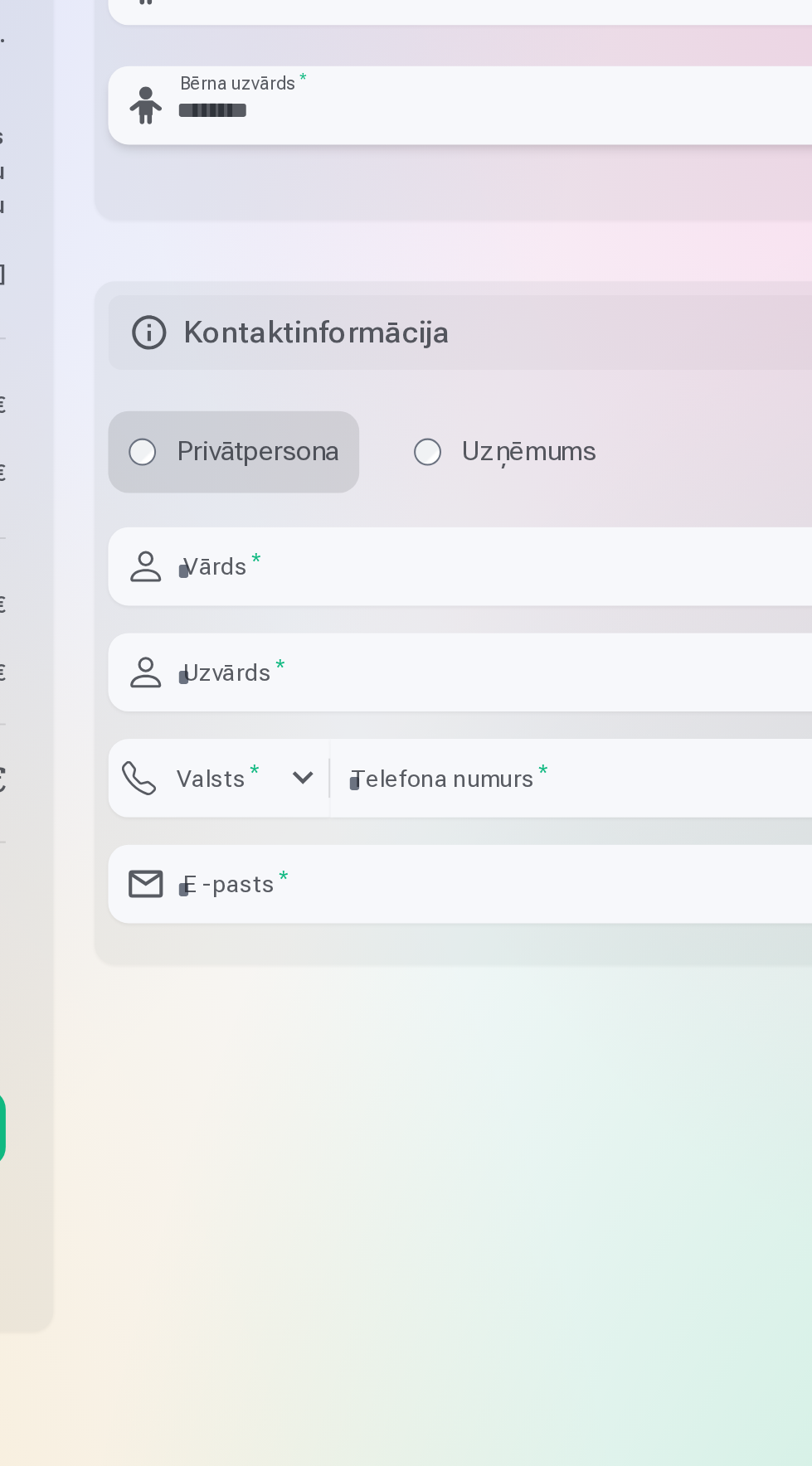
type input "*******"
click at [531, 655] on input "text" at bounding box center [542, 648] width 512 height 38
type input "*****"
click at [483, 706] on input "text" at bounding box center [542, 701] width 512 height 38
click at [436, 710] on input "text" at bounding box center [542, 701] width 512 height 38
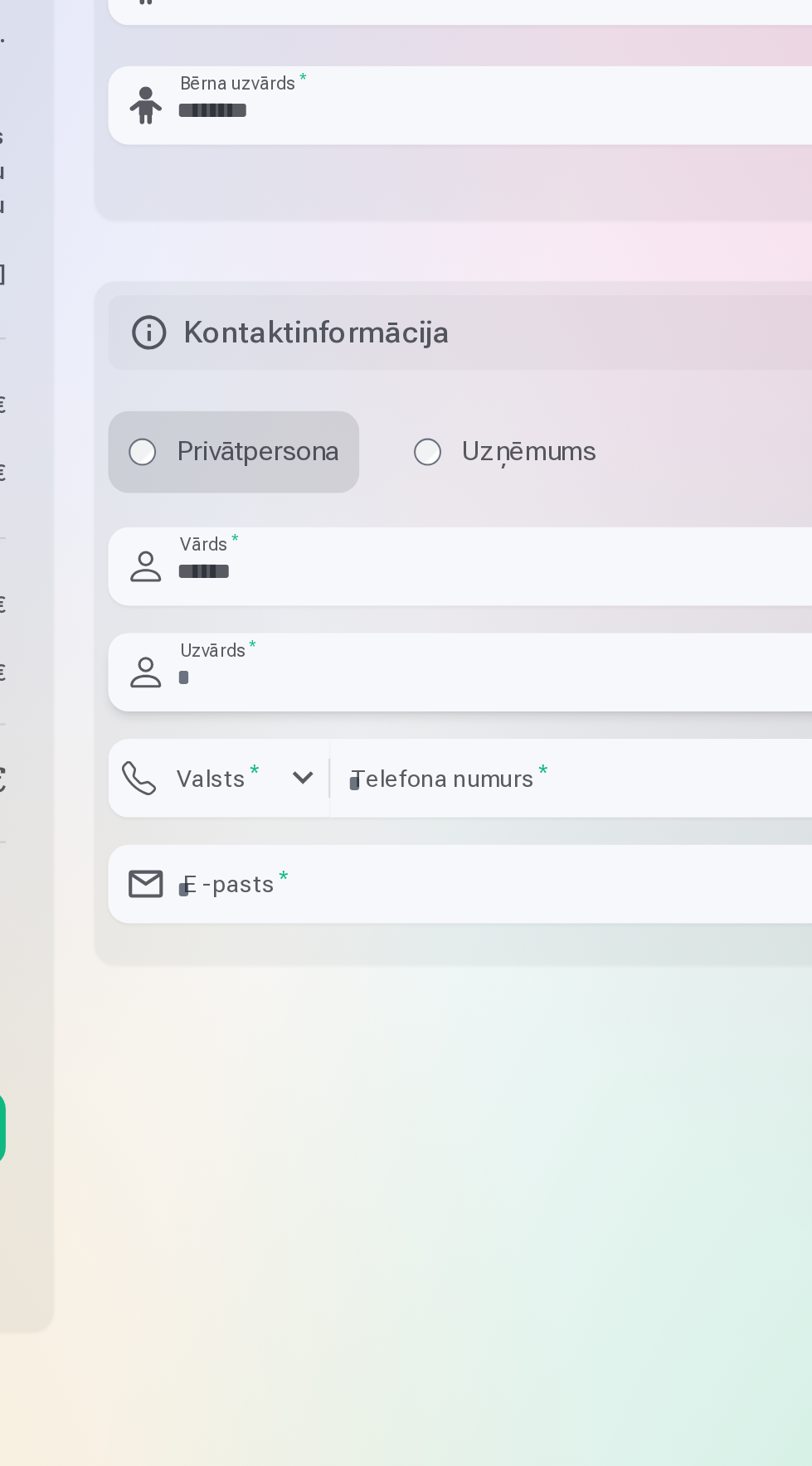
click at [450, 699] on input "text" at bounding box center [542, 701] width 512 height 38
click at [350, 705] on input "text" at bounding box center [542, 701] width 512 height 38
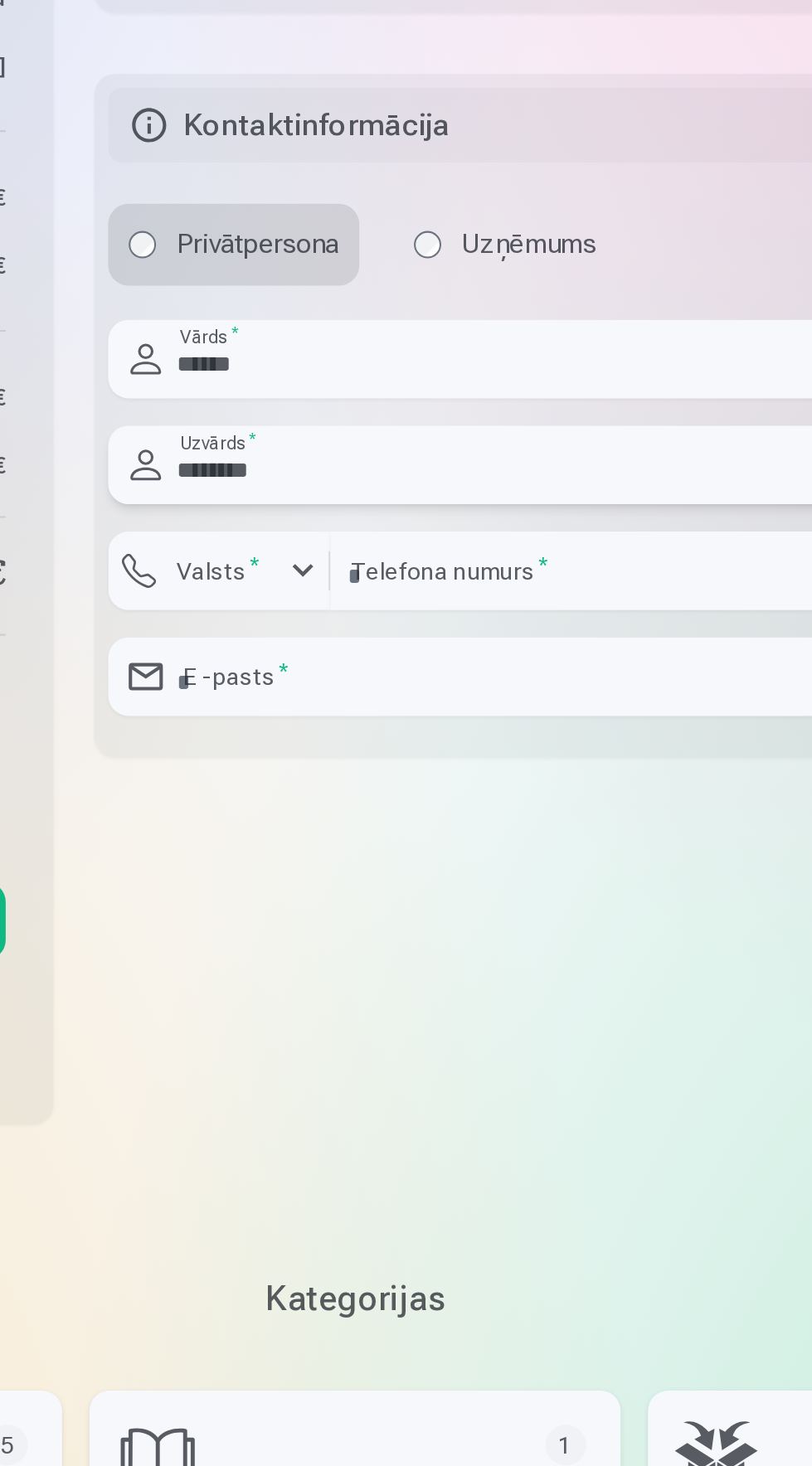
type input "*******"
click at [544, 751] on input "number" at bounding box center [596, 752] width 405 height 38
type input "********"
click at [472, 813] on input "email" at bounding box center [542, 804] width 512 height 38
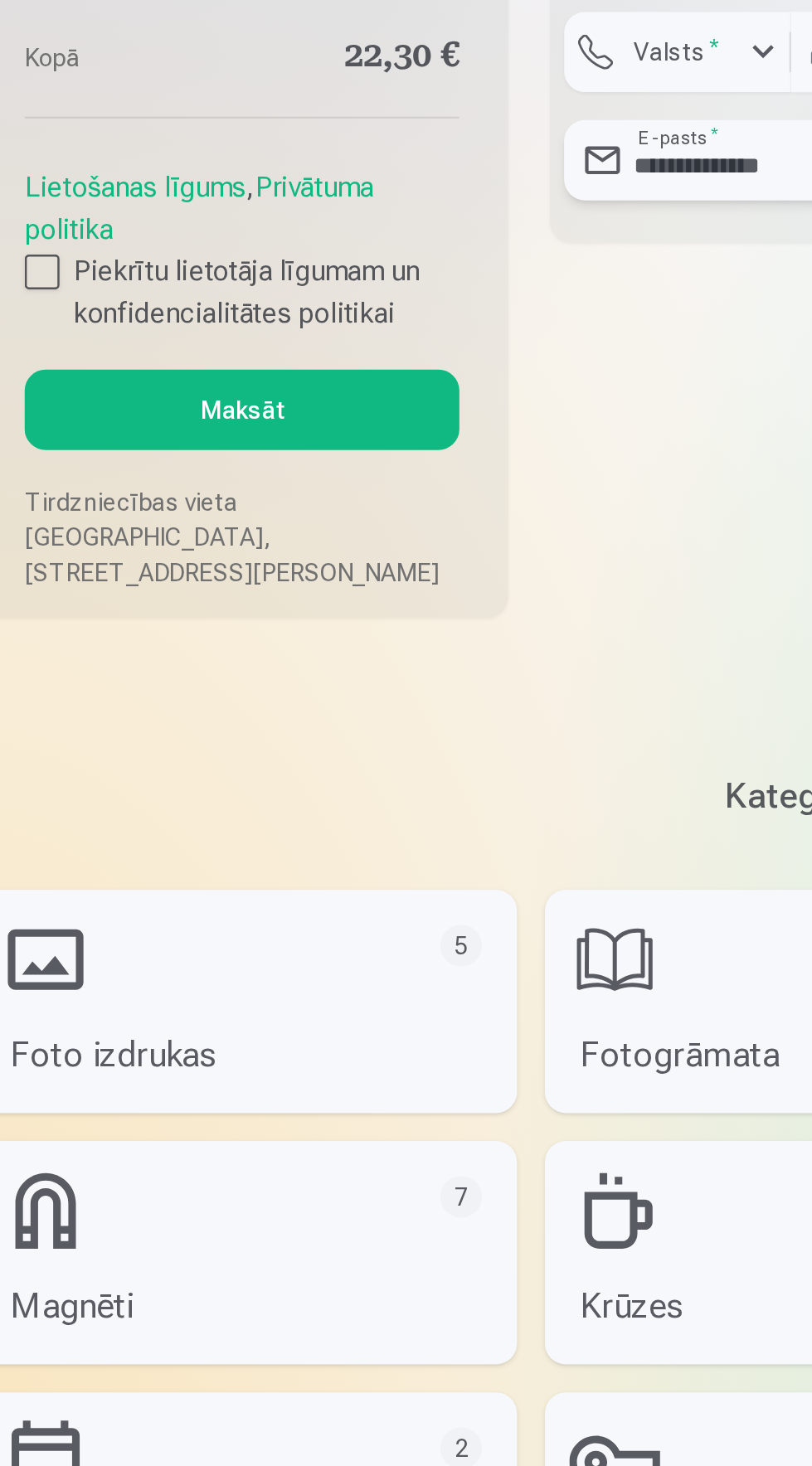
scroll to position [1639, 0]
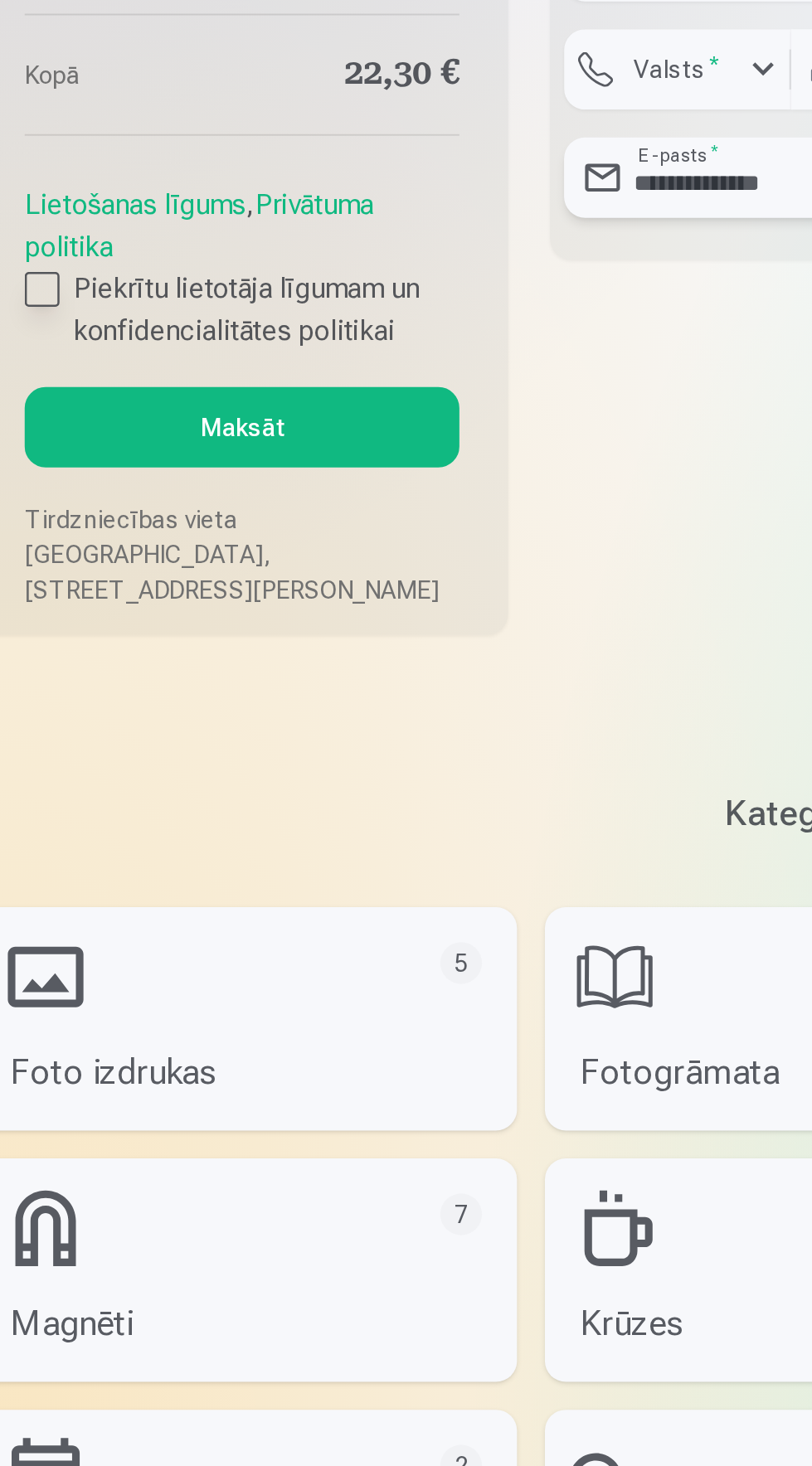
type input "**********"
click at [38, 872] on div at bounding box center [38, 863] width 17 height 17
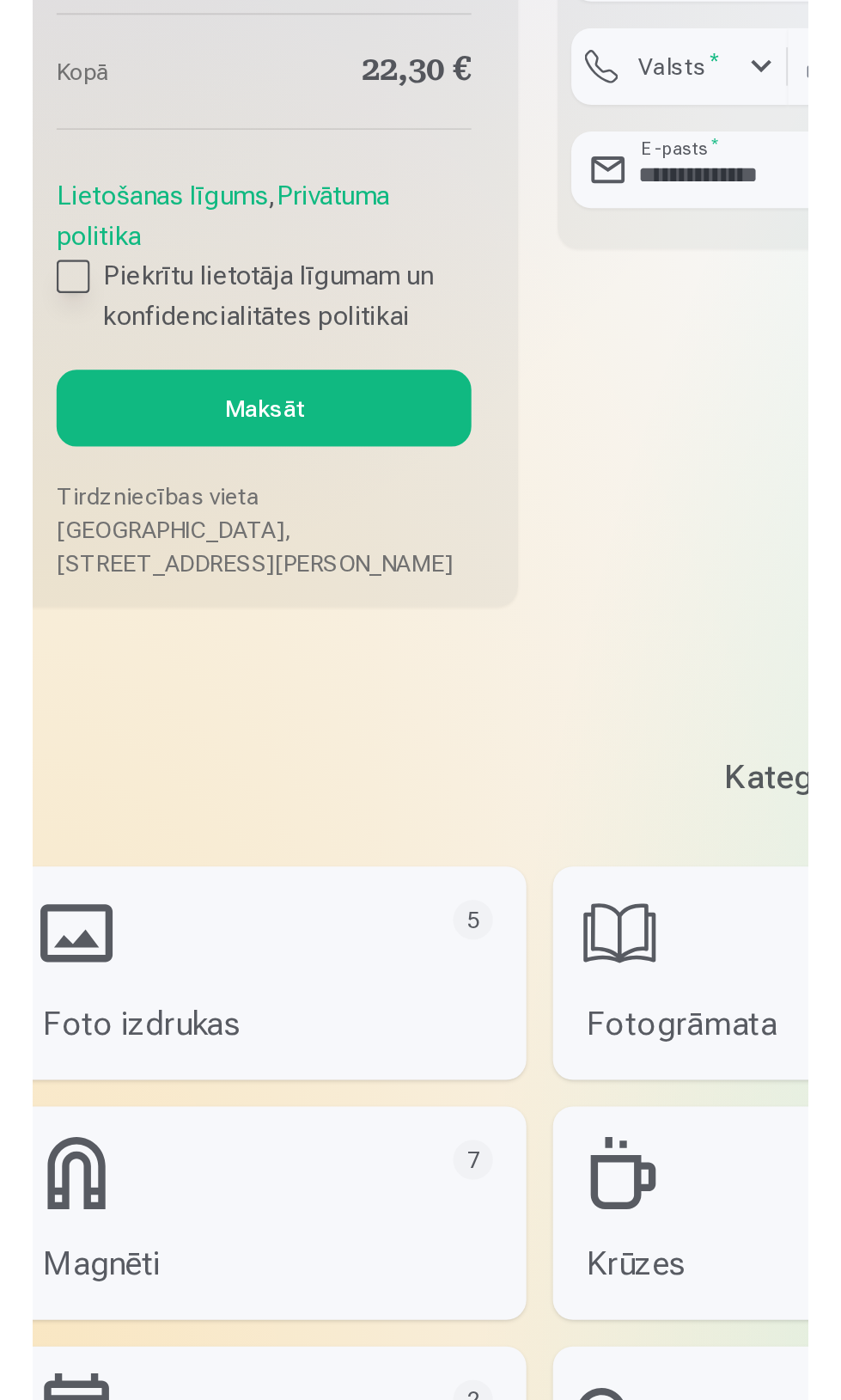
scroll to position [1715, 0]
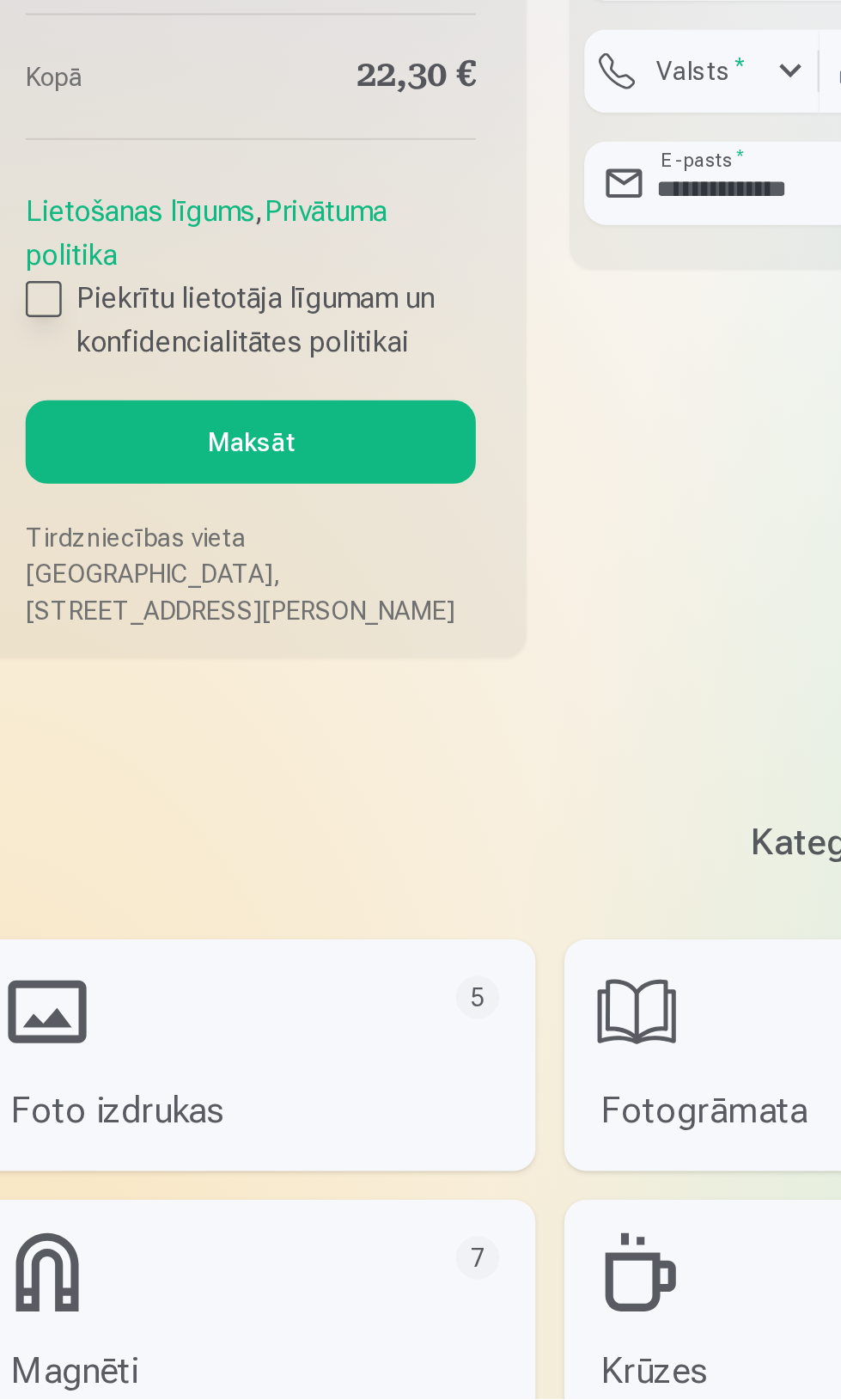
click at [201, 961] on button "Maksāt" at bounding box center [137, 945] width 214 height 40
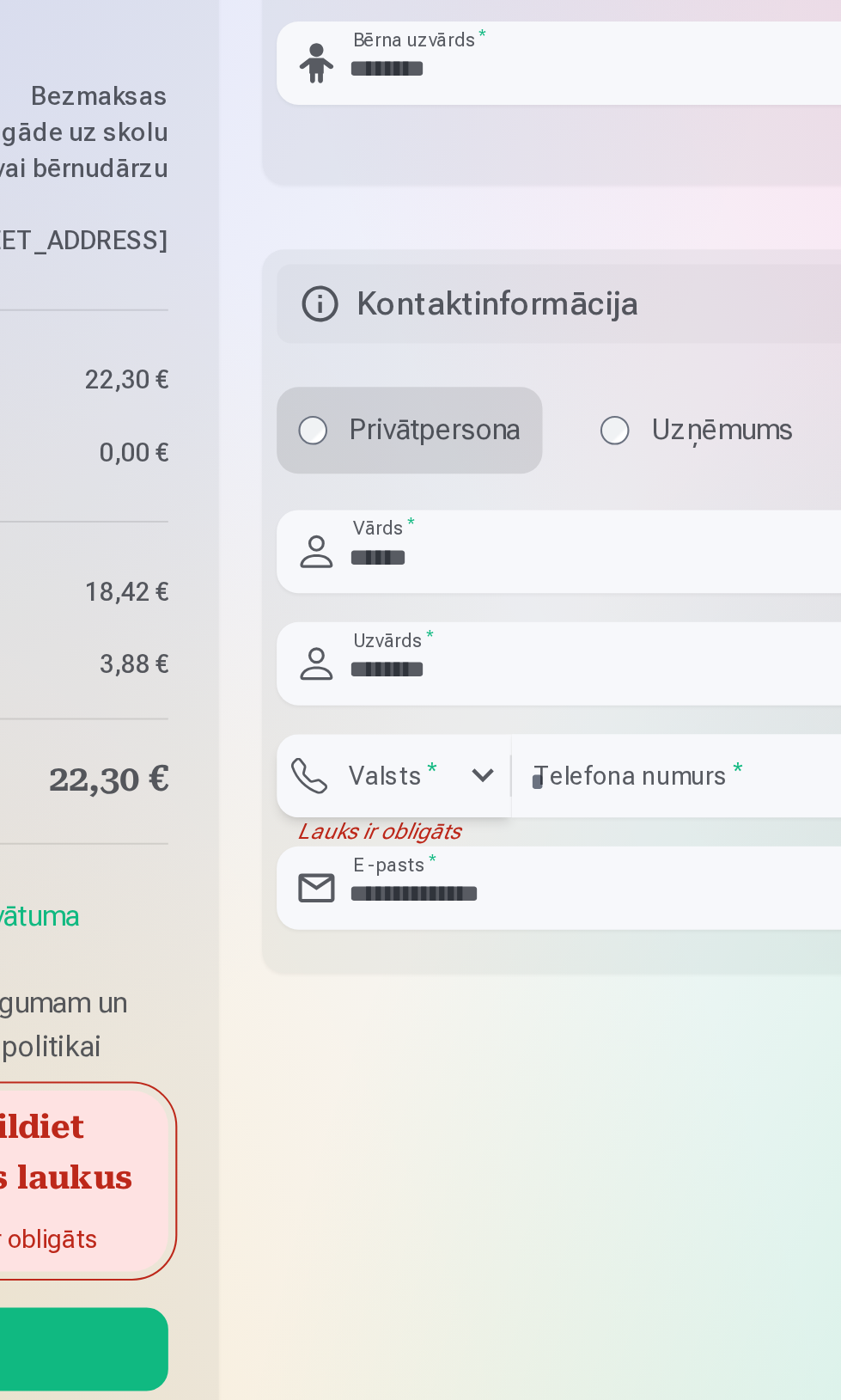
click at [372, 768] on label "Valsts *" at bounding box center [352, 769] width 56 height 17
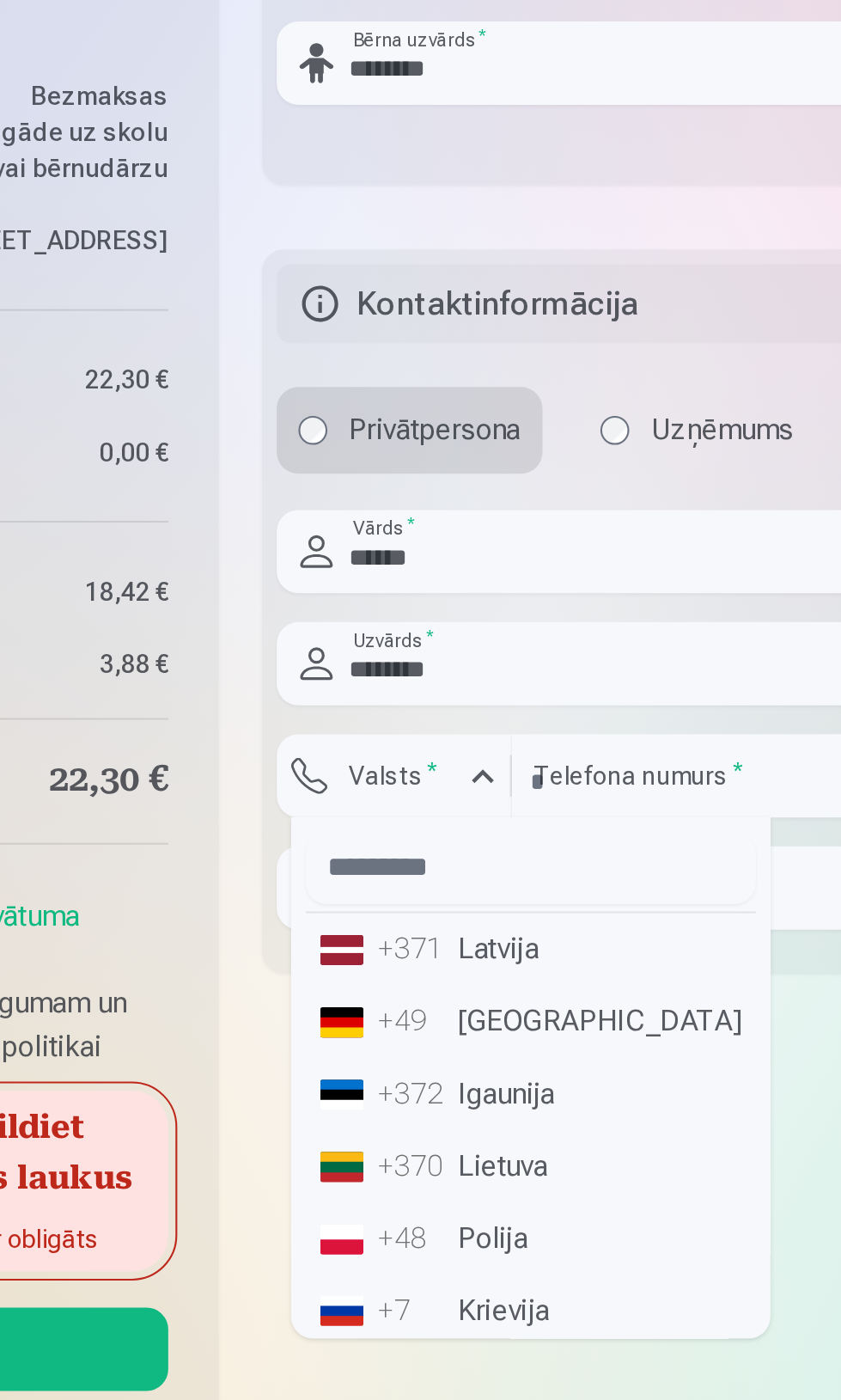
click at [420, 849] on li "+371 Latvija" at bounding box center [416, 851] width 214 height 34
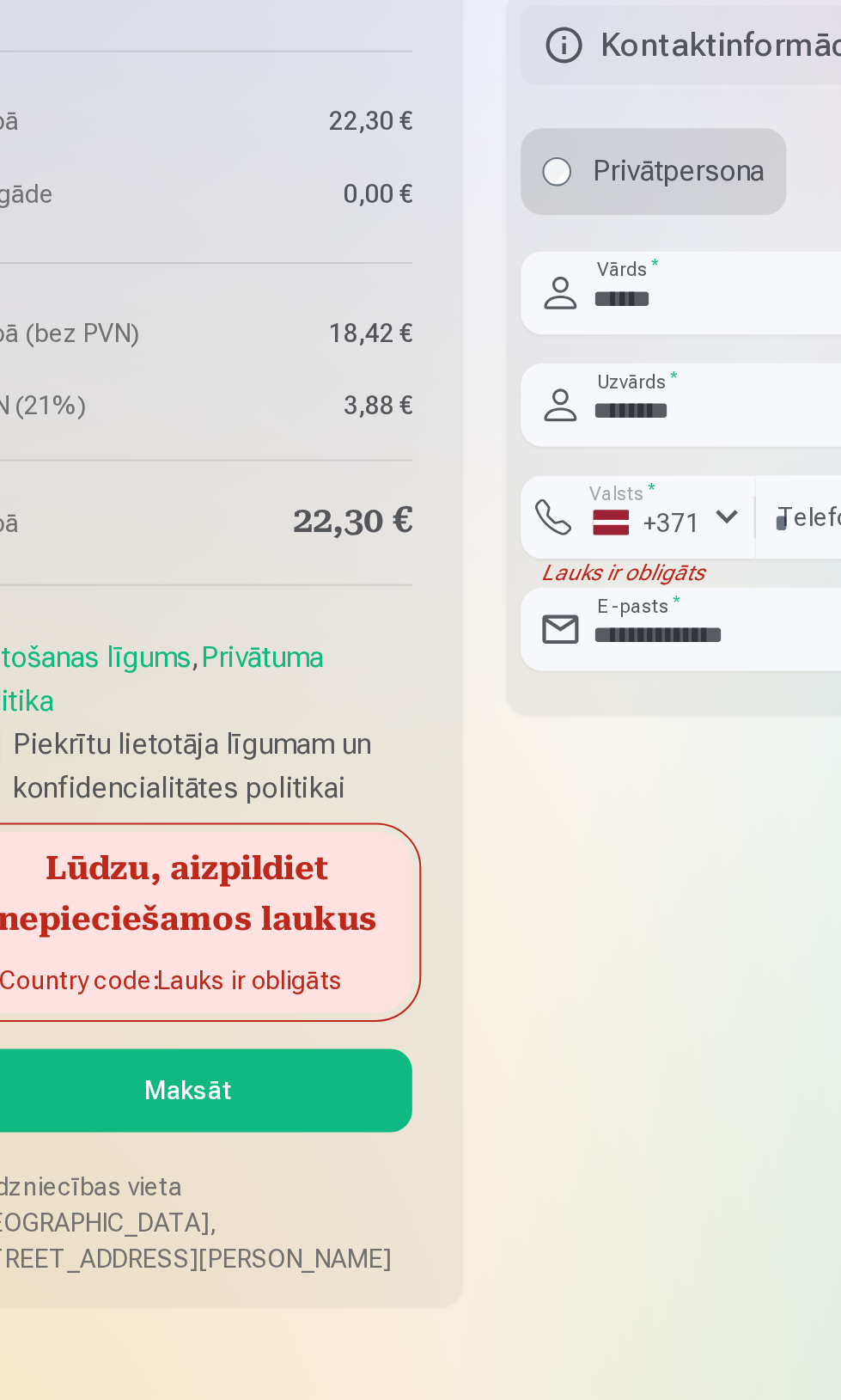
click at [219, 1057] on button "Maksāt" at bounding box center [137, 1041] width 214 height 40
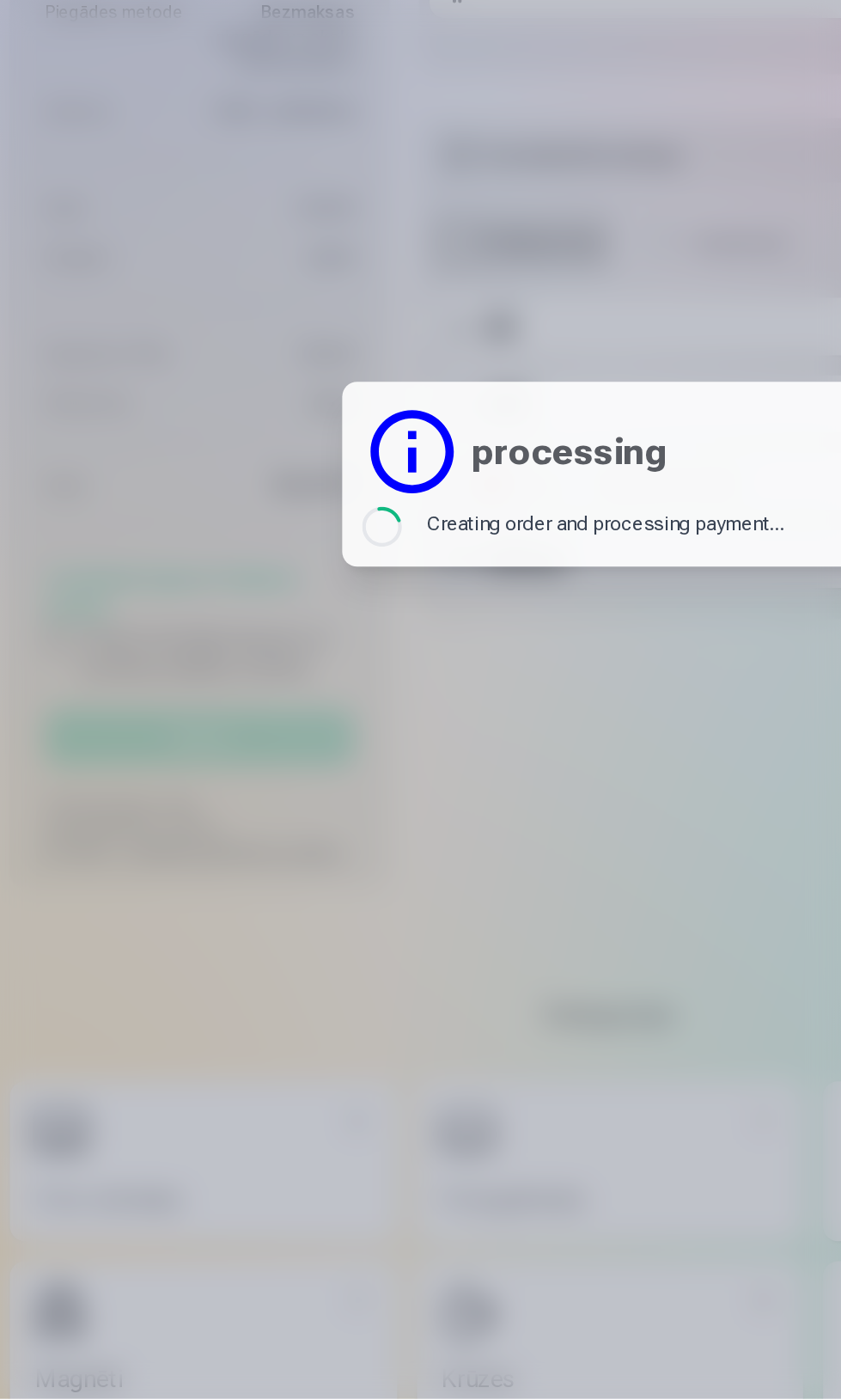
scroll to position [1715, 0]
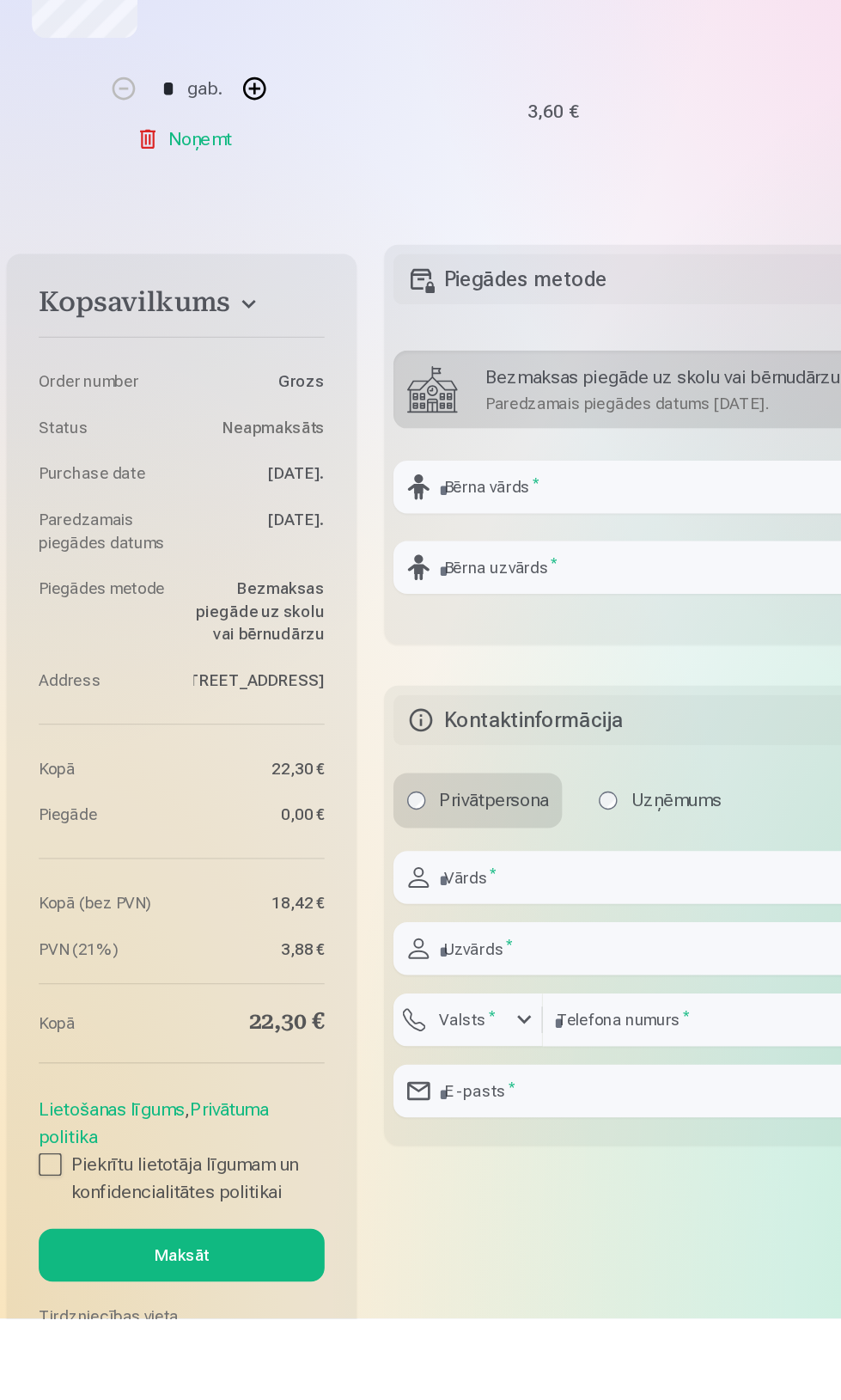
scroll to position [1318, 0]
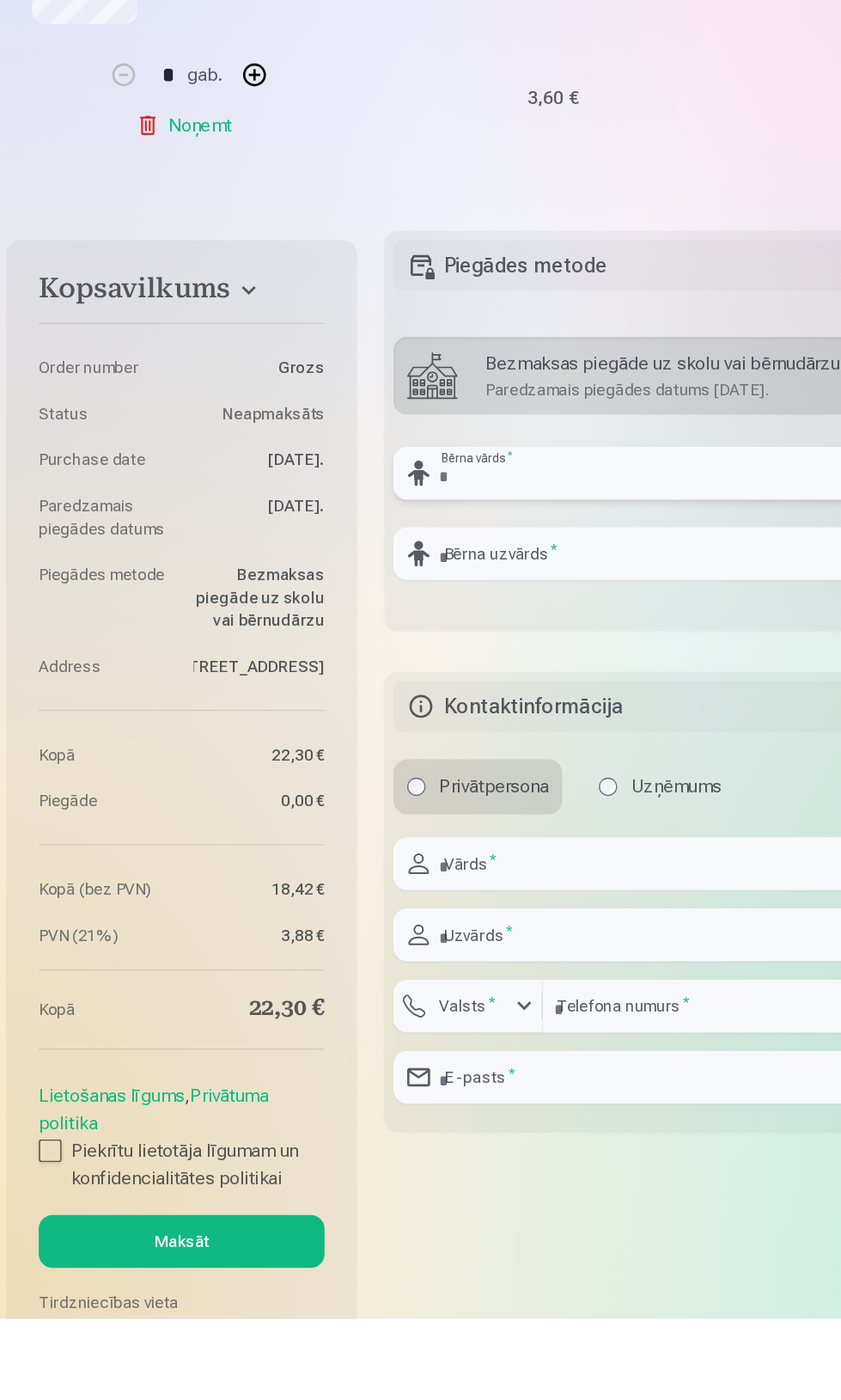
click at [513, 769] on input "text" at bounding box center [561, 767] width 530 height 40
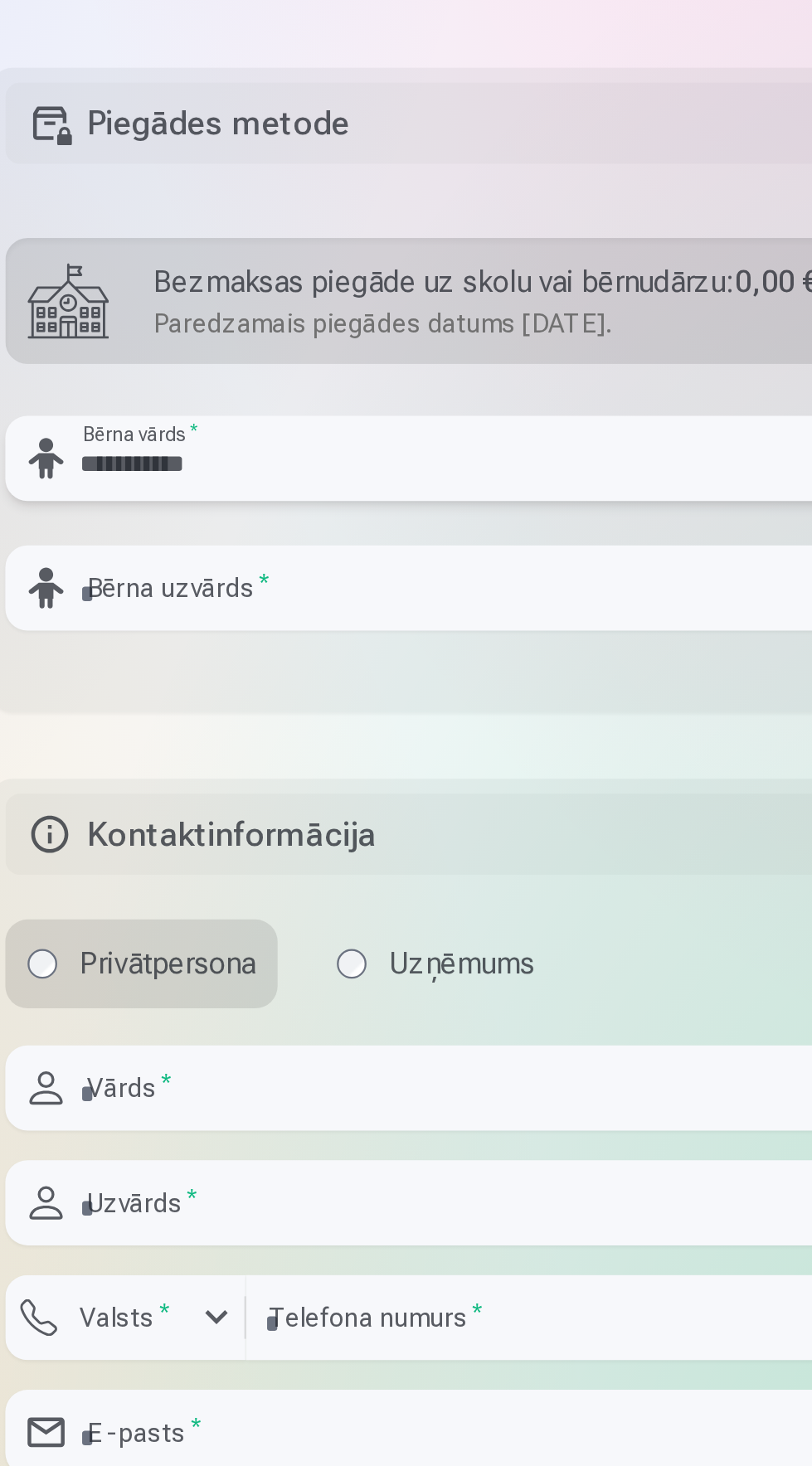
type input "**********"
click at [508, 806] on input "text" at bounding box center [542, 798] width 512 height 38
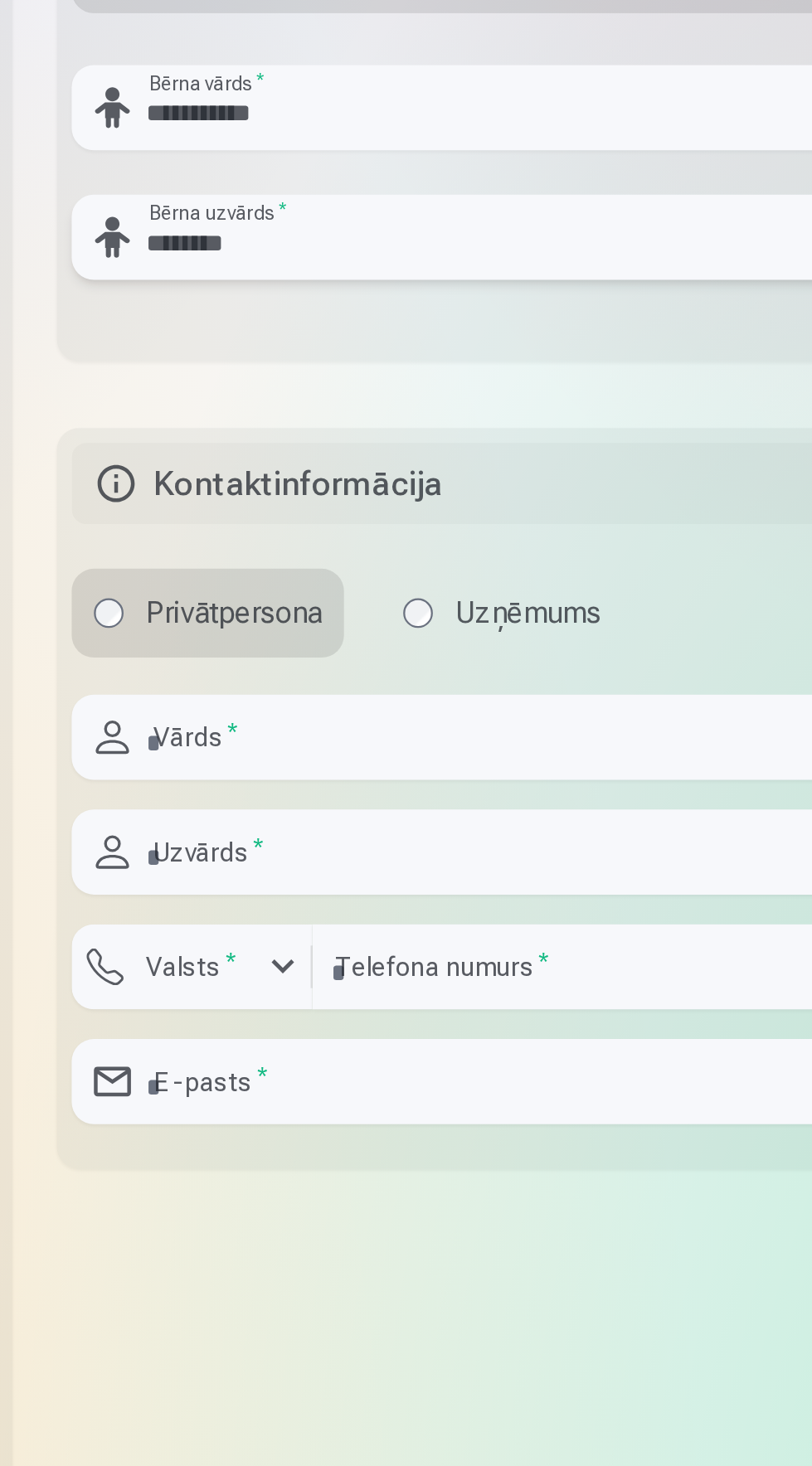
type input "*******"
click at [500, 1025] on input "text" at bounding box center [542, 1022] width 512 height 38
type input "*****"
click at [506, 1055] on input "text" at bounding box center [542, 1074] width 512 height 38
click at [473, 1080] on input "text" at bounding box center [542, 1074] width 512 height 38
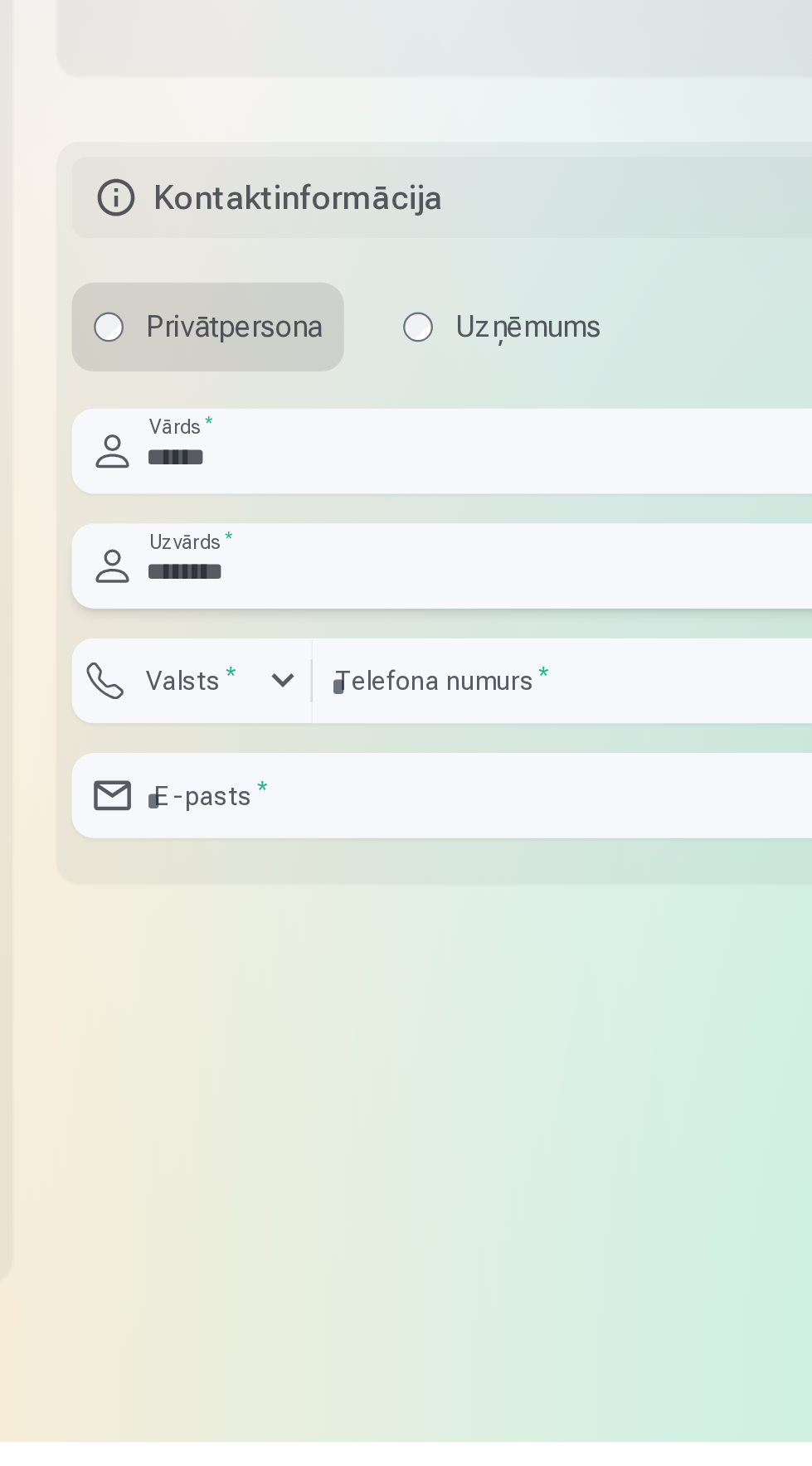
type input "*******"
click at [376, 1133] on div "button" at bounding box center [380, 1125] width 20 height 20
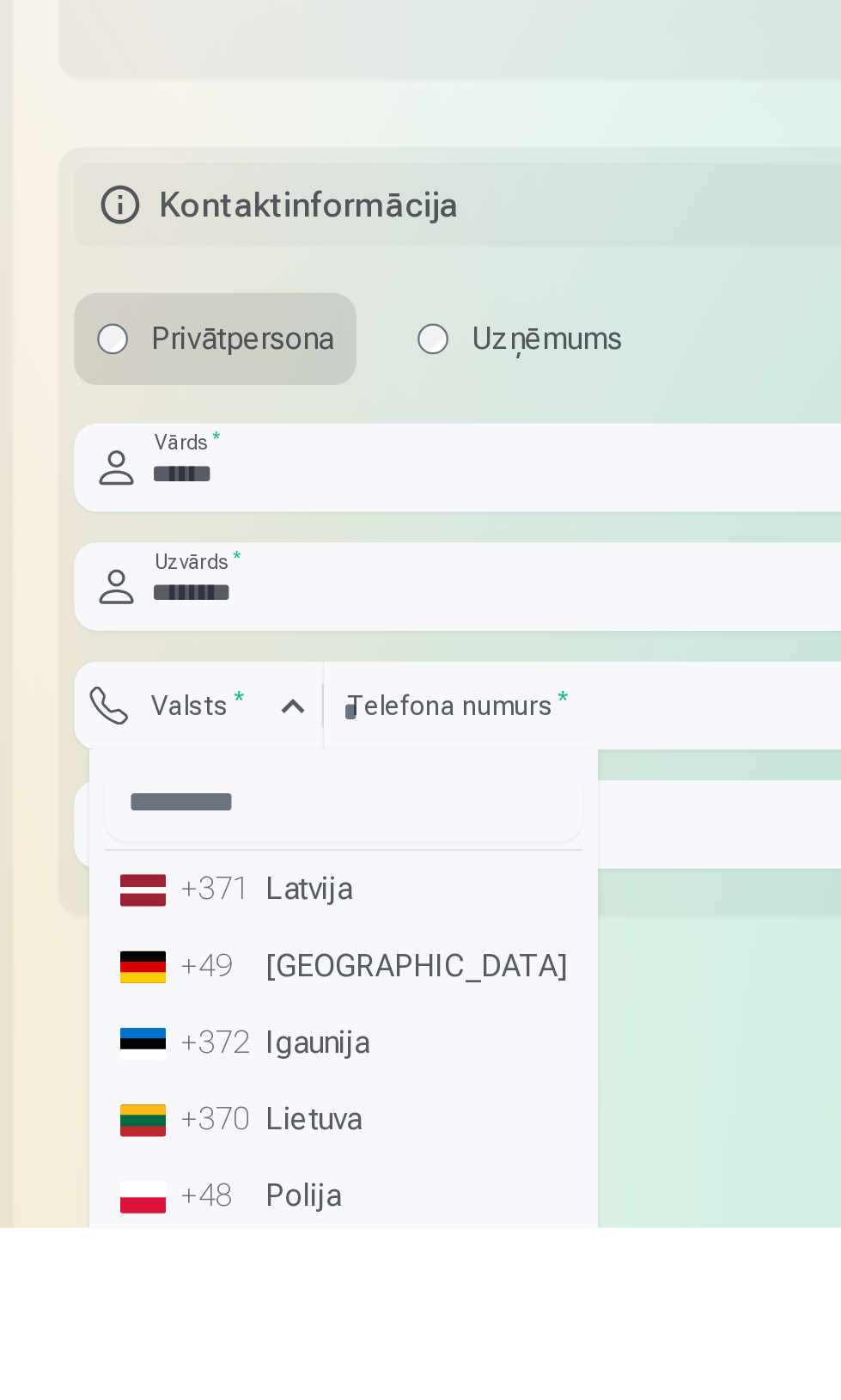
click at [421, 1245] on li "+371 Latvija" at bounding box center [416, 1248] width 214 height 34
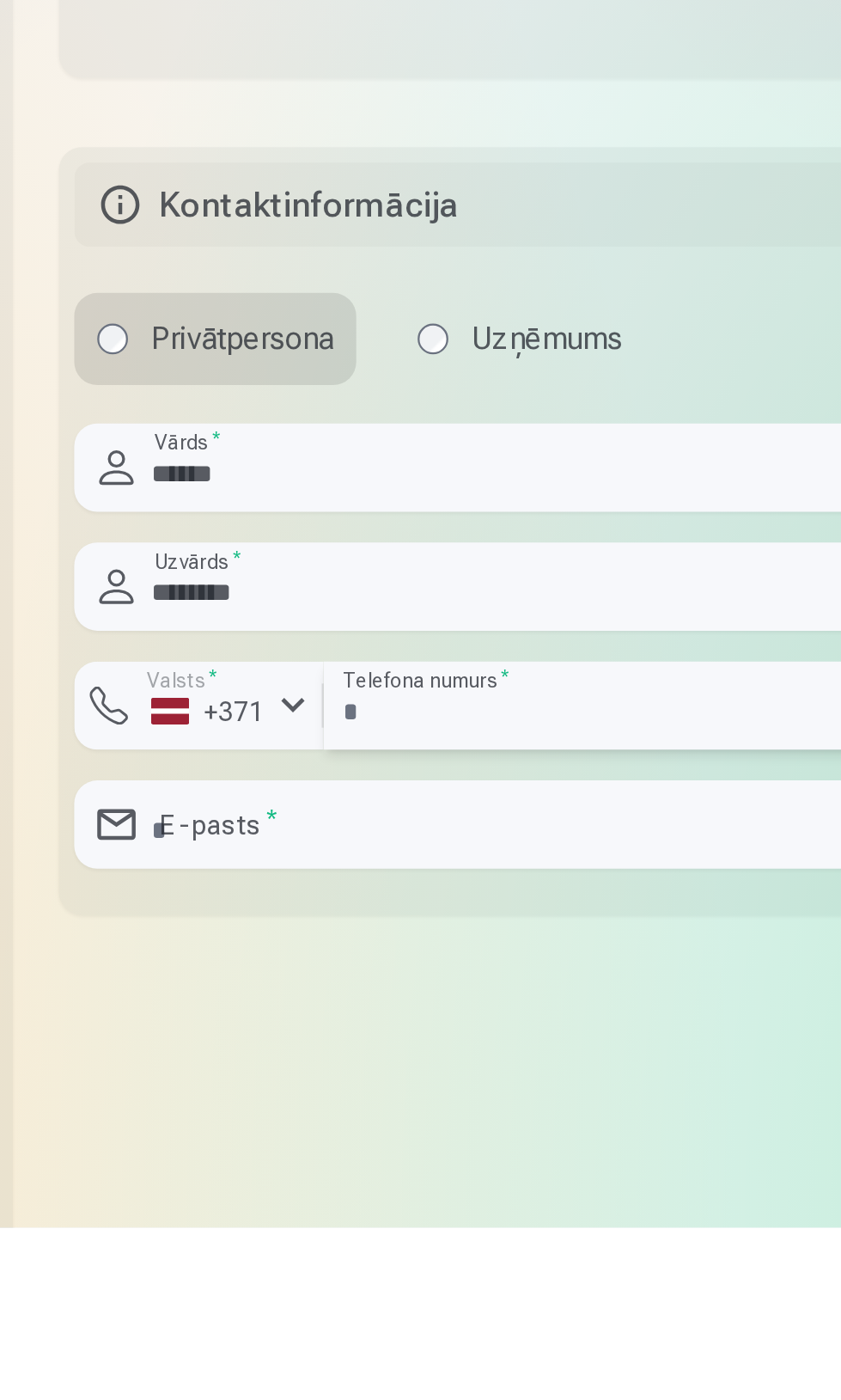
click at [558, 1163] on input "number" at bounding box center [617, 1166] width 419 height 40
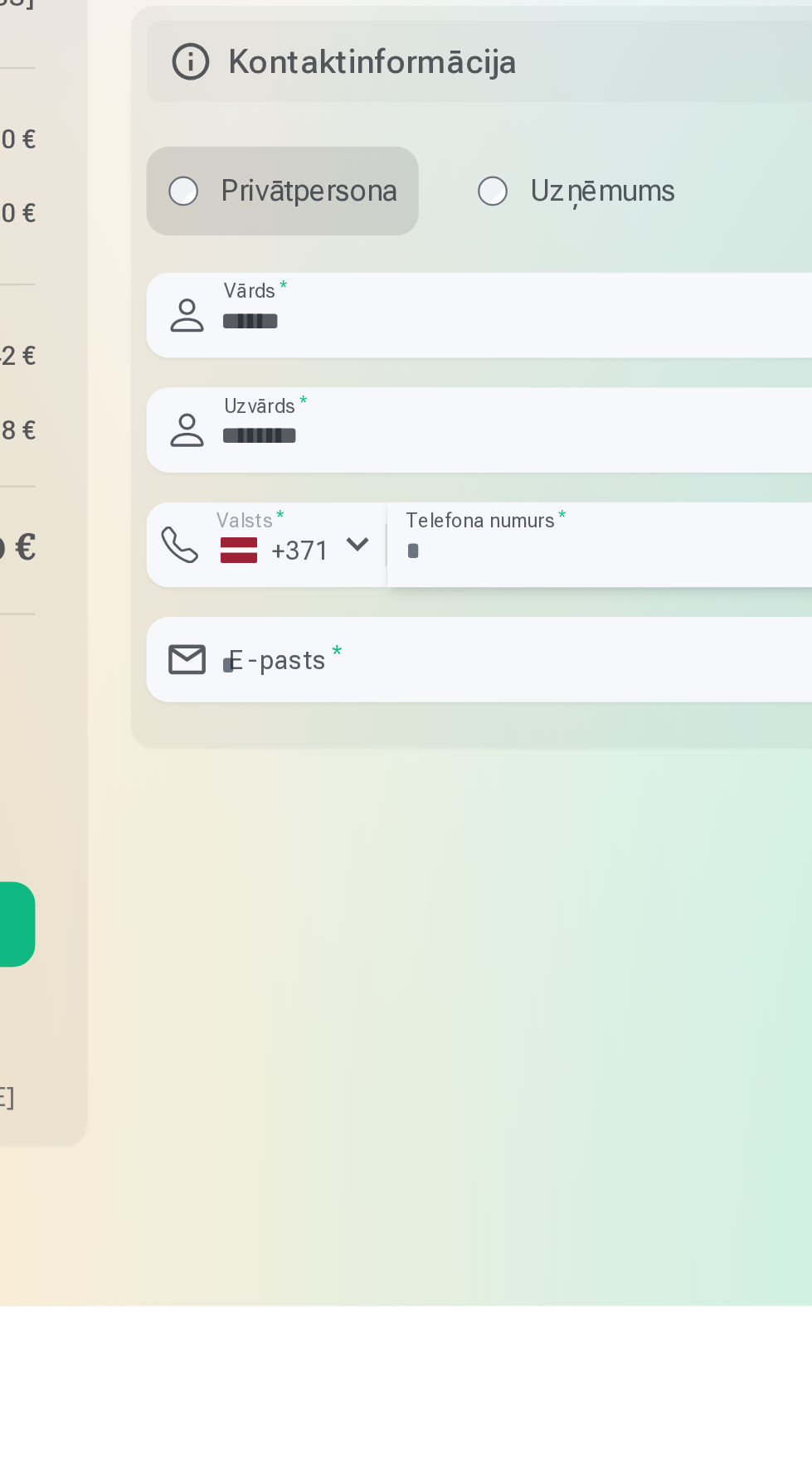
type input "********"
click at [449, 1179] on input "email" at bounding box center [542, 1176] width 512 height 38
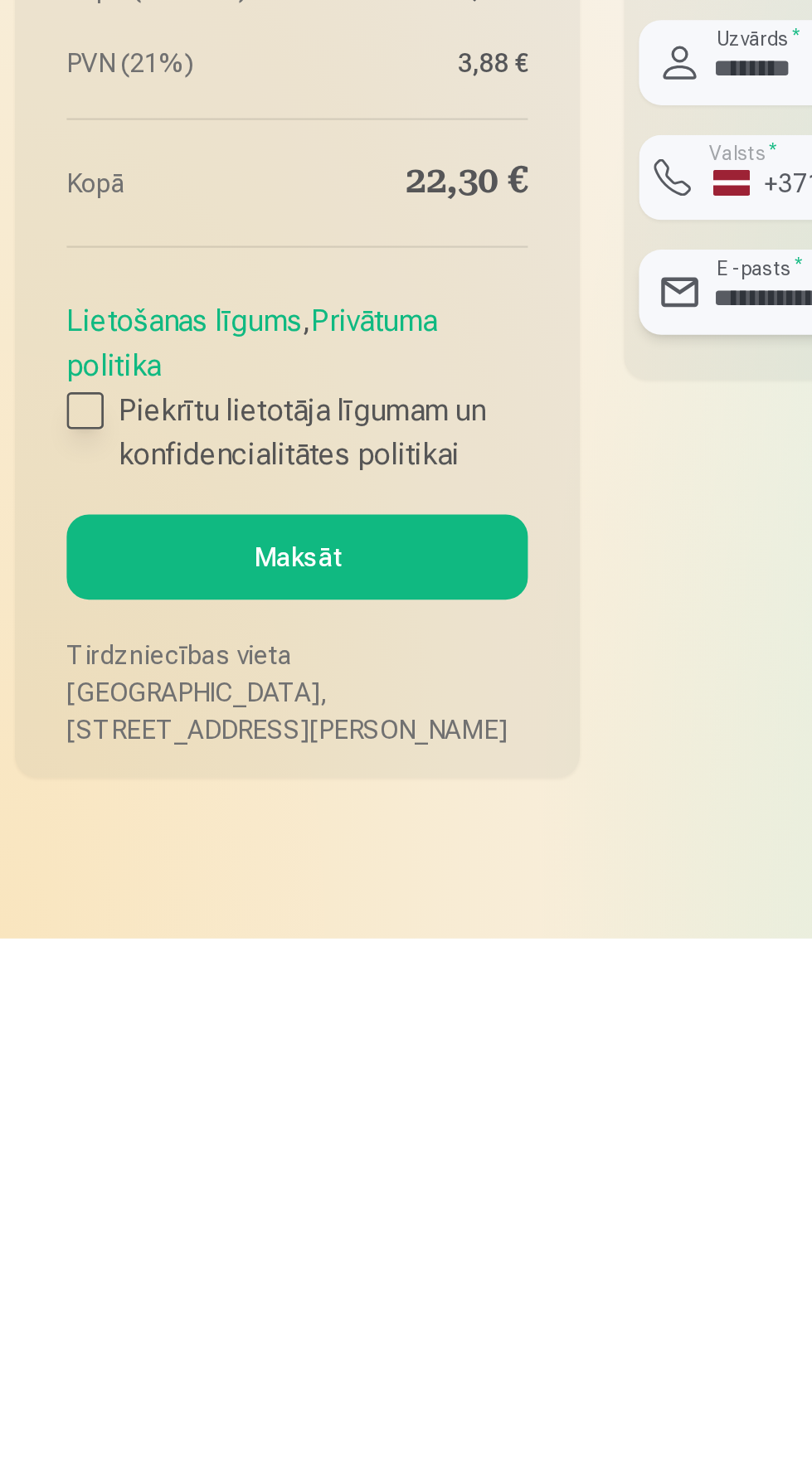
type input "**********"
click at [33, 1238] on div at bounding box center [38, 1230] width 17 height 17
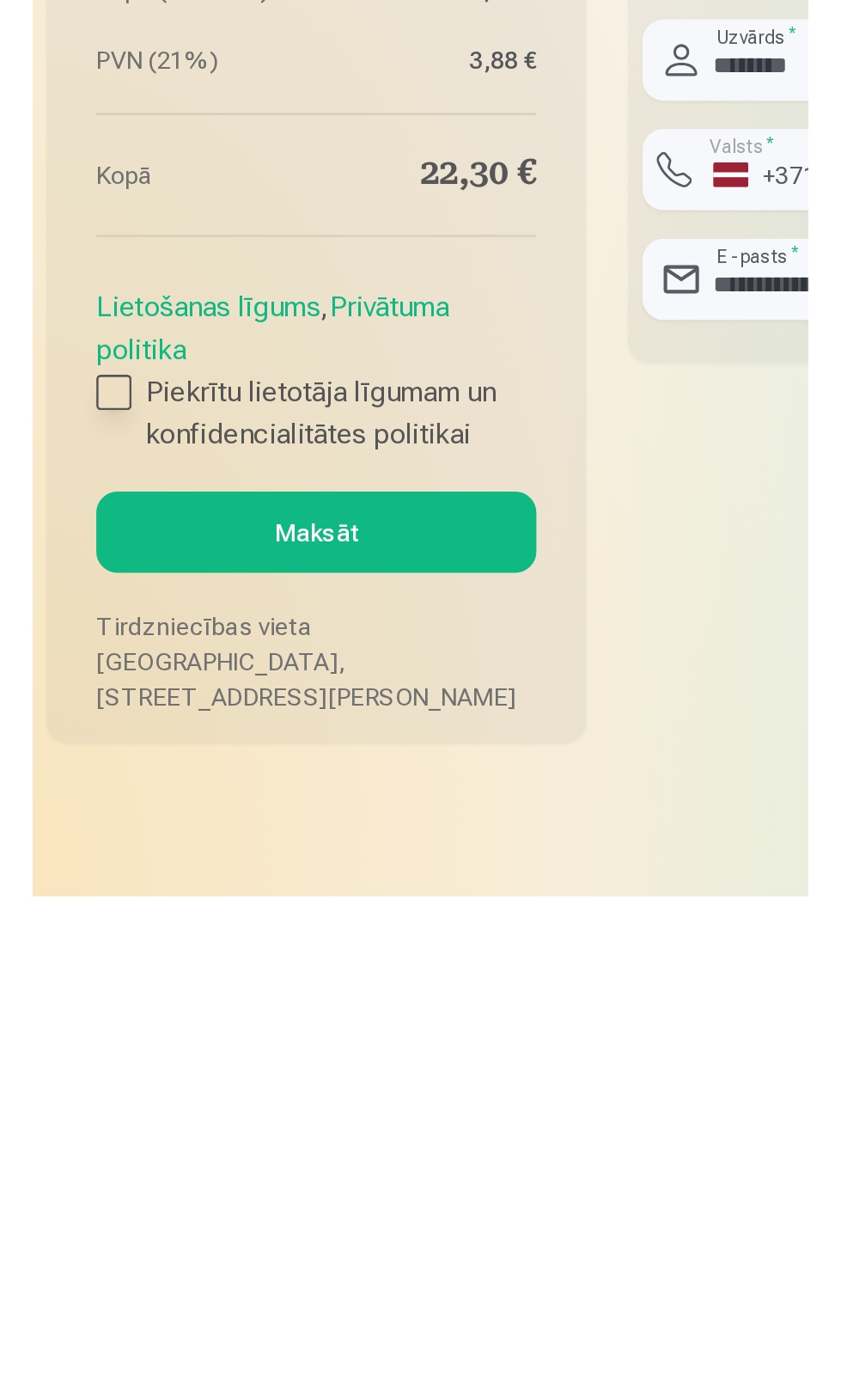
scroll to position [1319, 0]
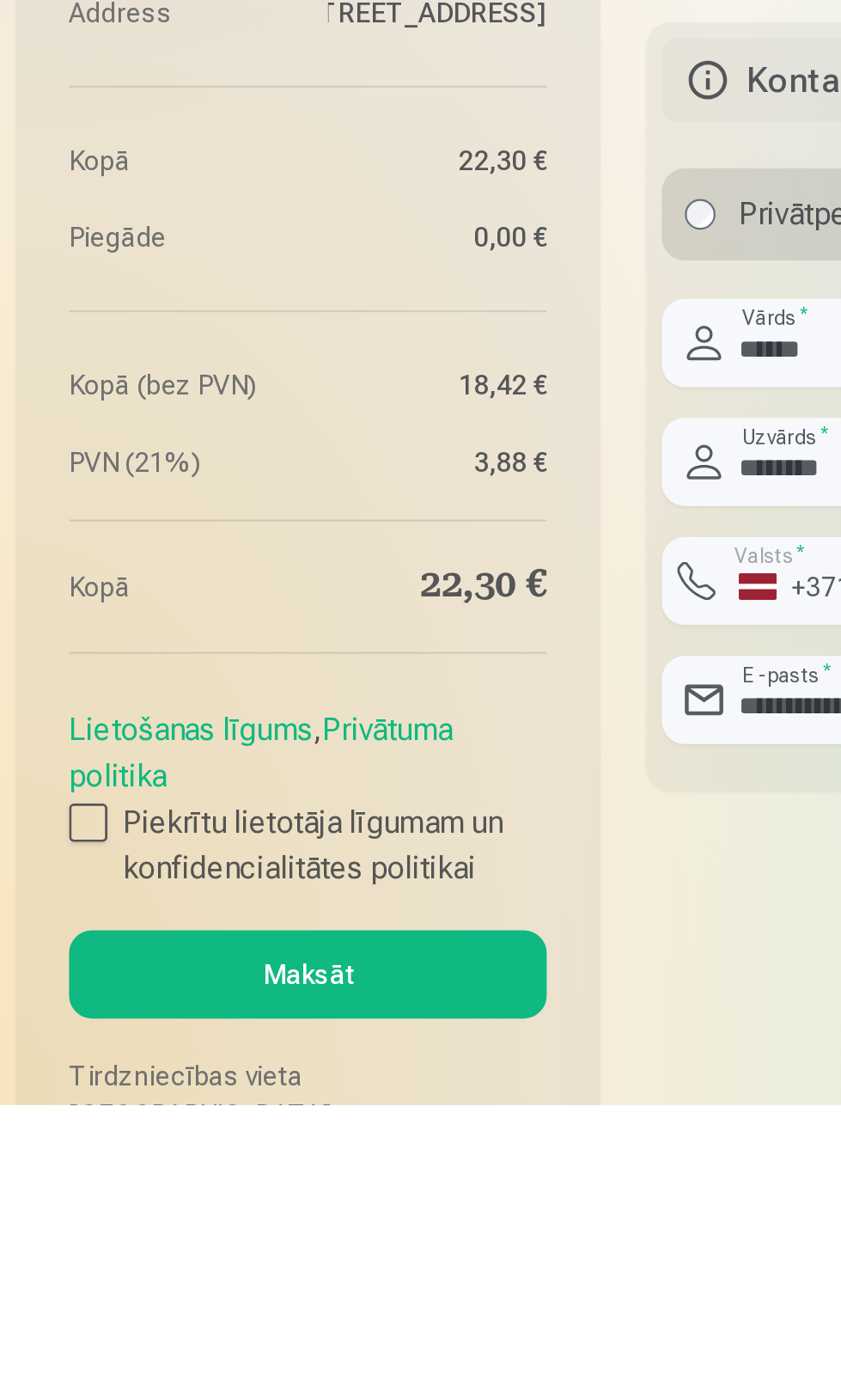
click at [193, 1358] on button "Maksāt" at bounding box center [137, 1341] width 214 height 40
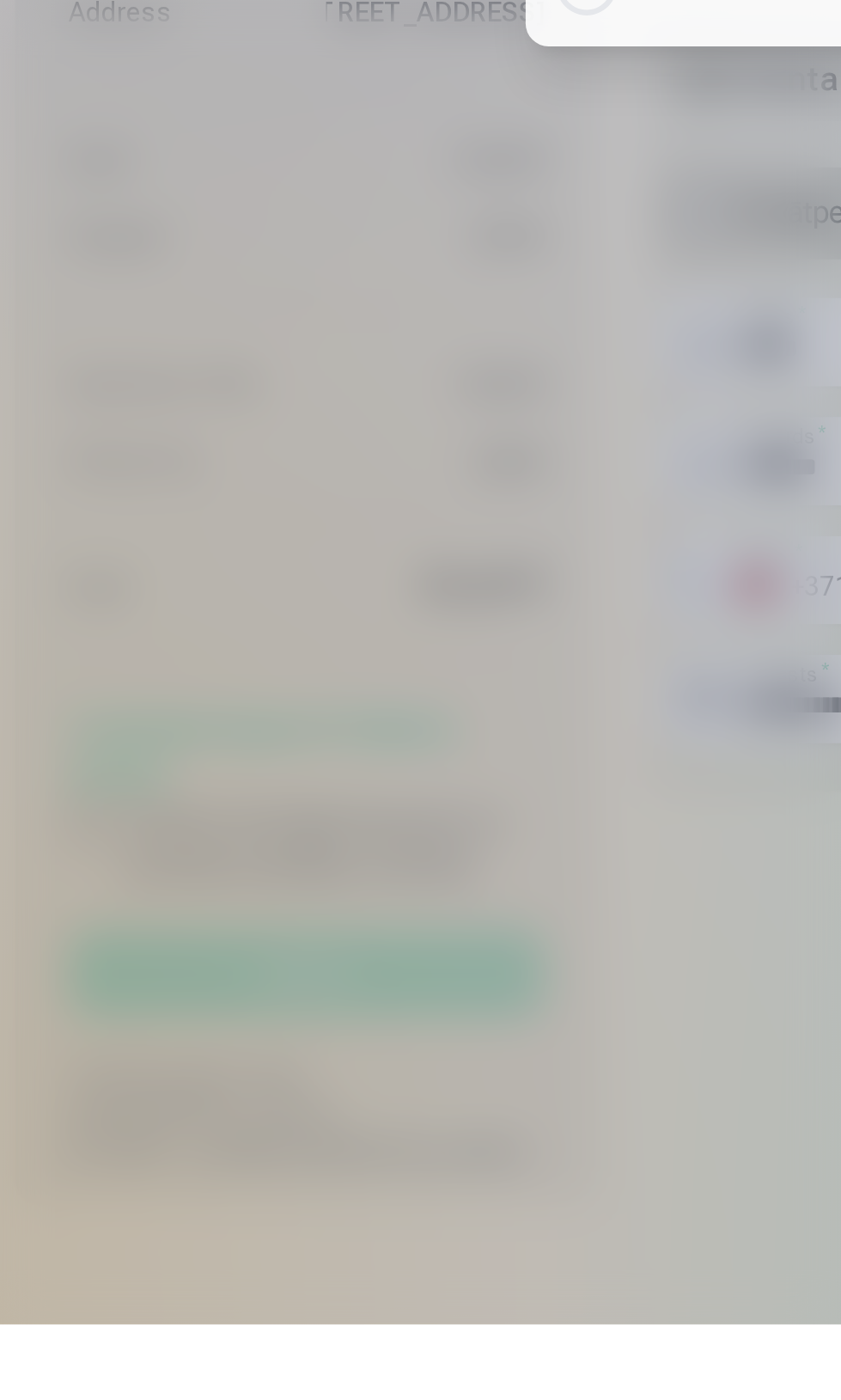
scroll to position [1451, 0]
